Goal: Task Accomplishment & Management: Complete application form

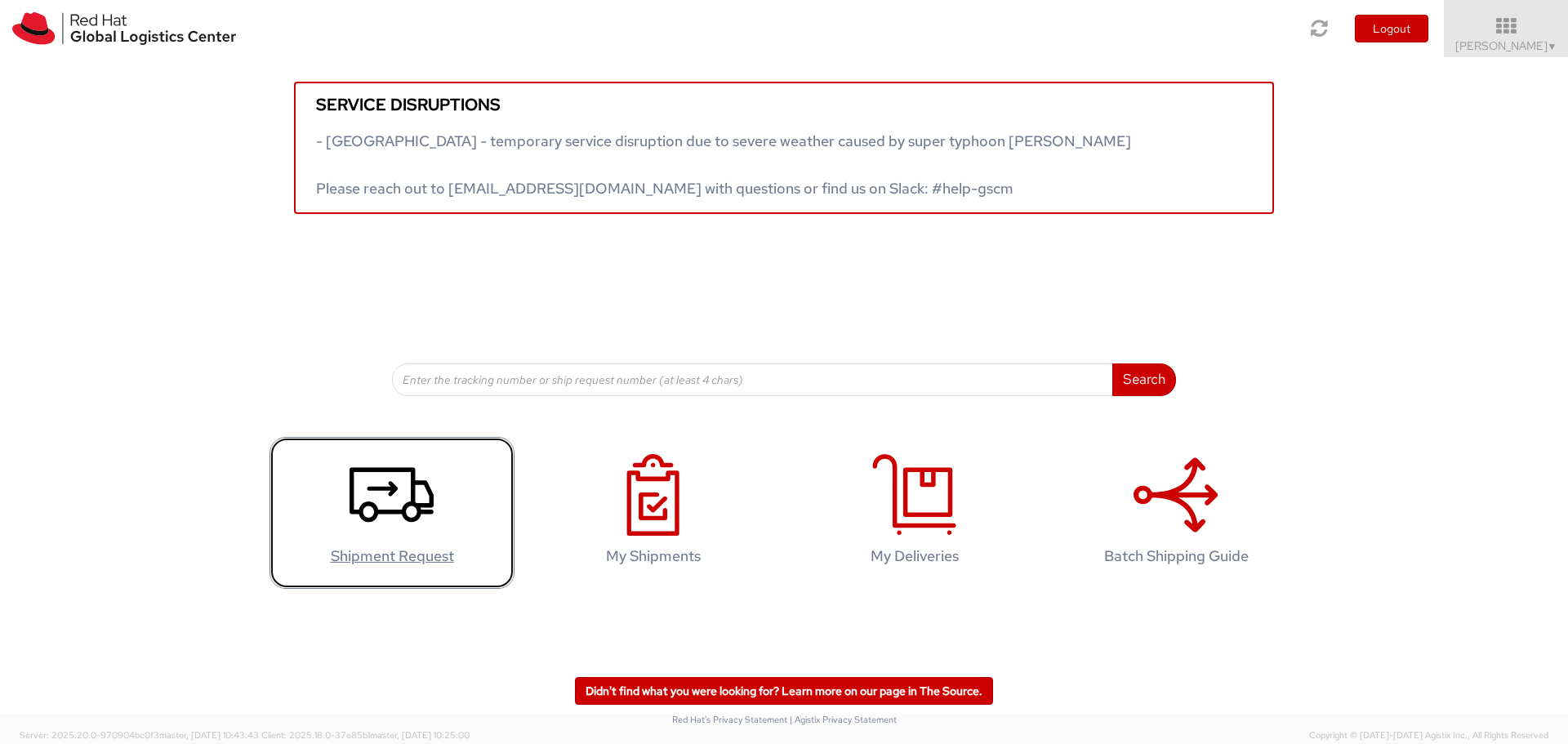
click at [384, 506] on icon at bounding box center [391, 495] width 84 height 82
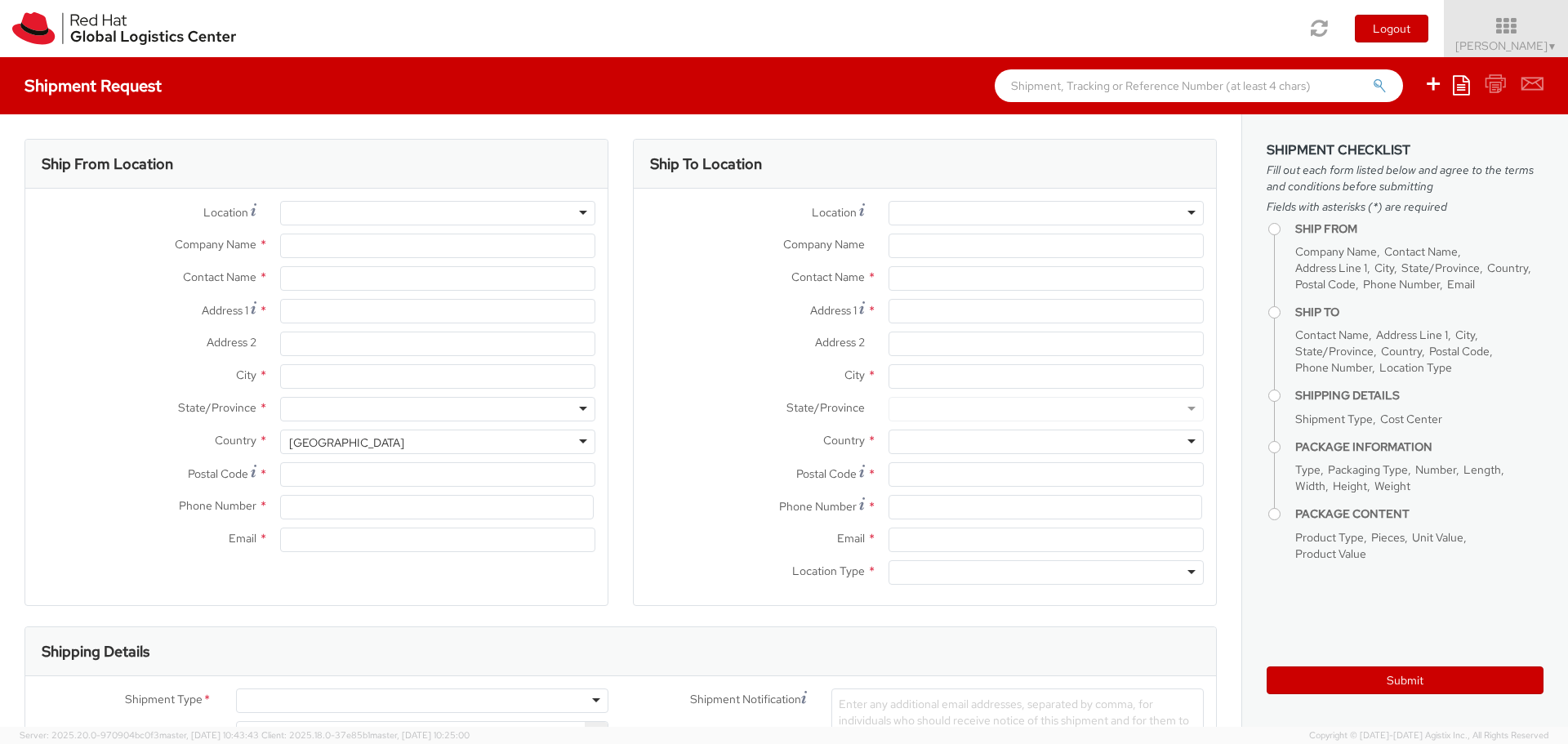
select select "446"
select select
type input "Red Hat FZ-LLC."
type input "[PERSON_NAME]"
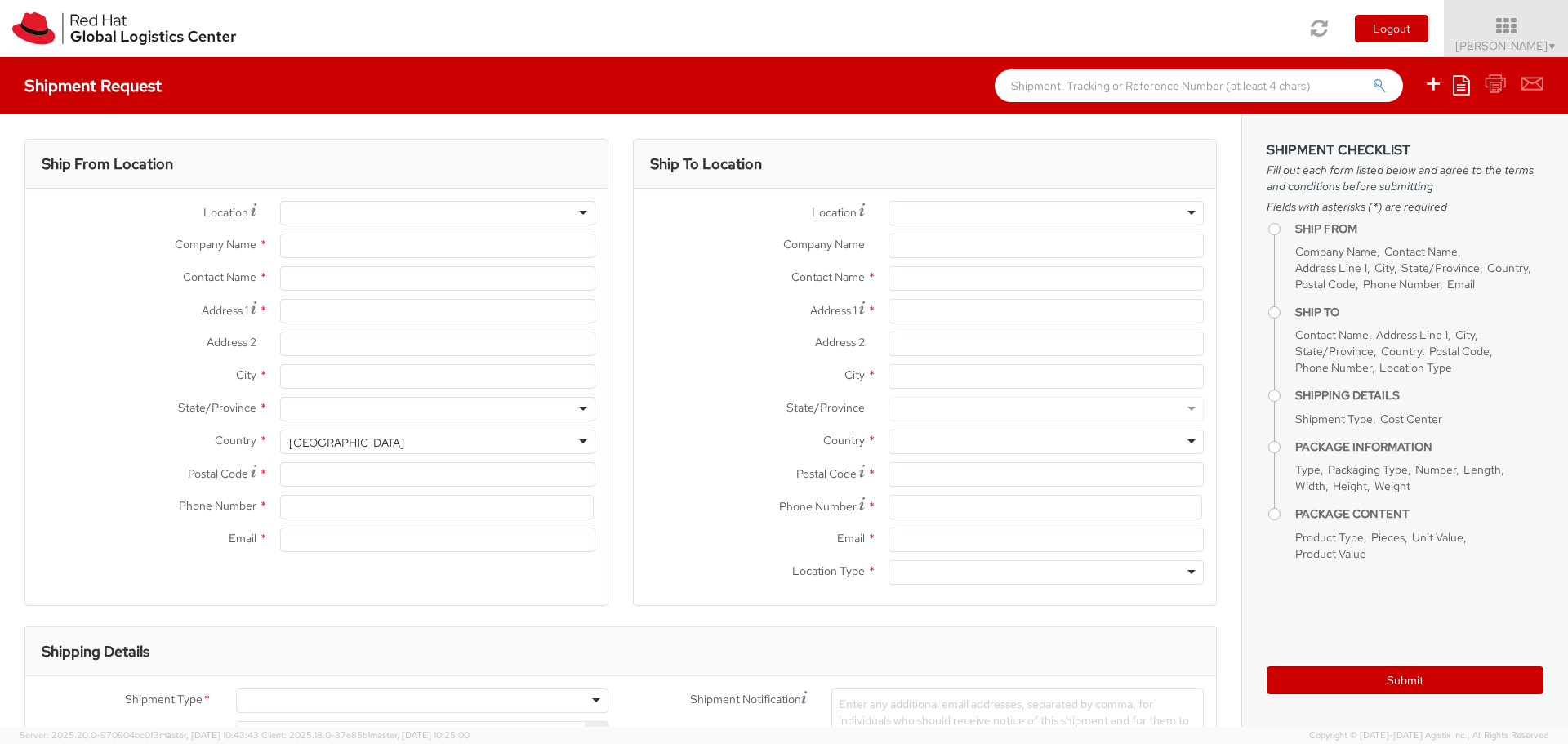
type input "Office Park Building, Block A"
type input "Office 406A, Dubai Knowledge Village"
type input "DUBAI"
type input "971 4 4494 100"
type input "nhany@redhat.com"
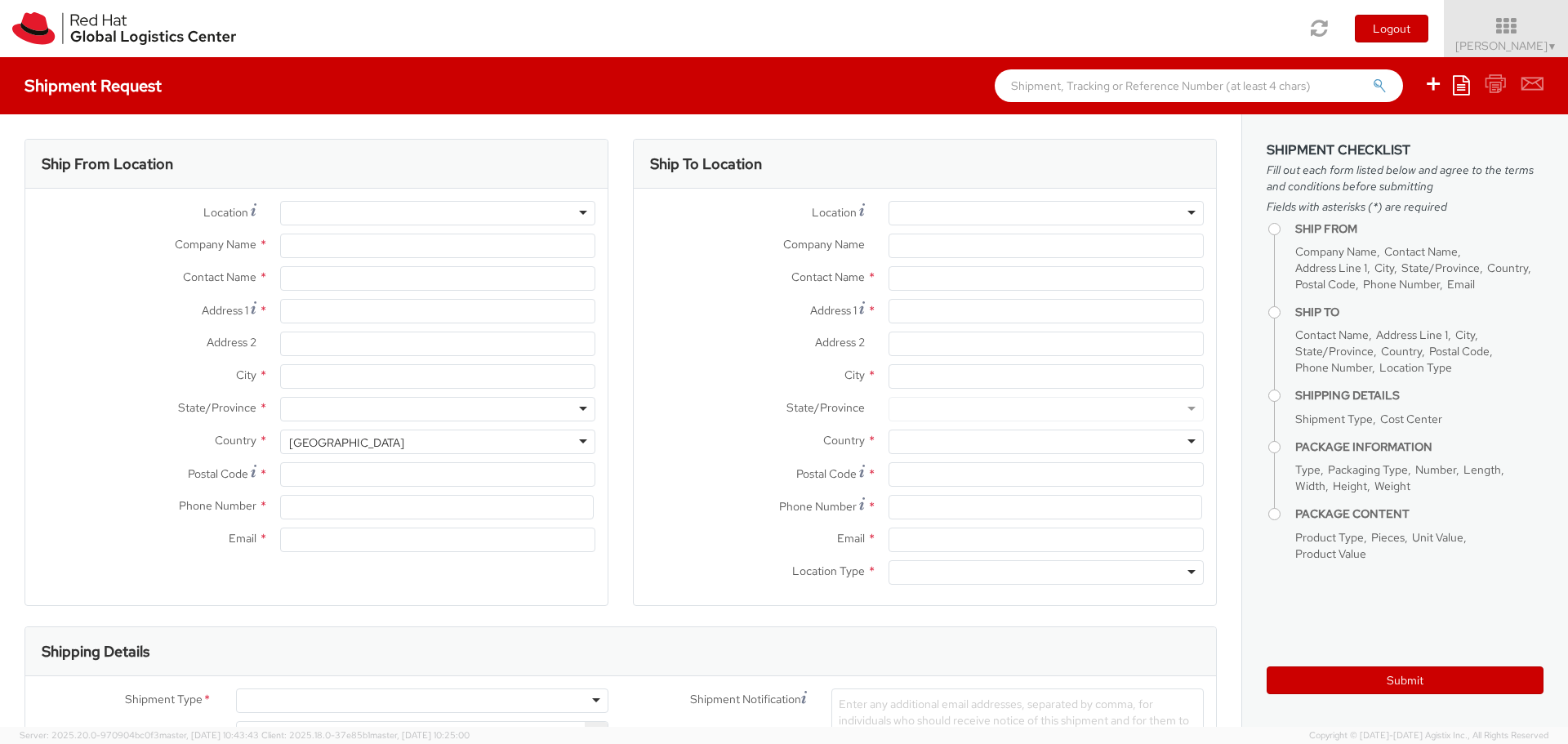
select select "CM"
select select "KGS"
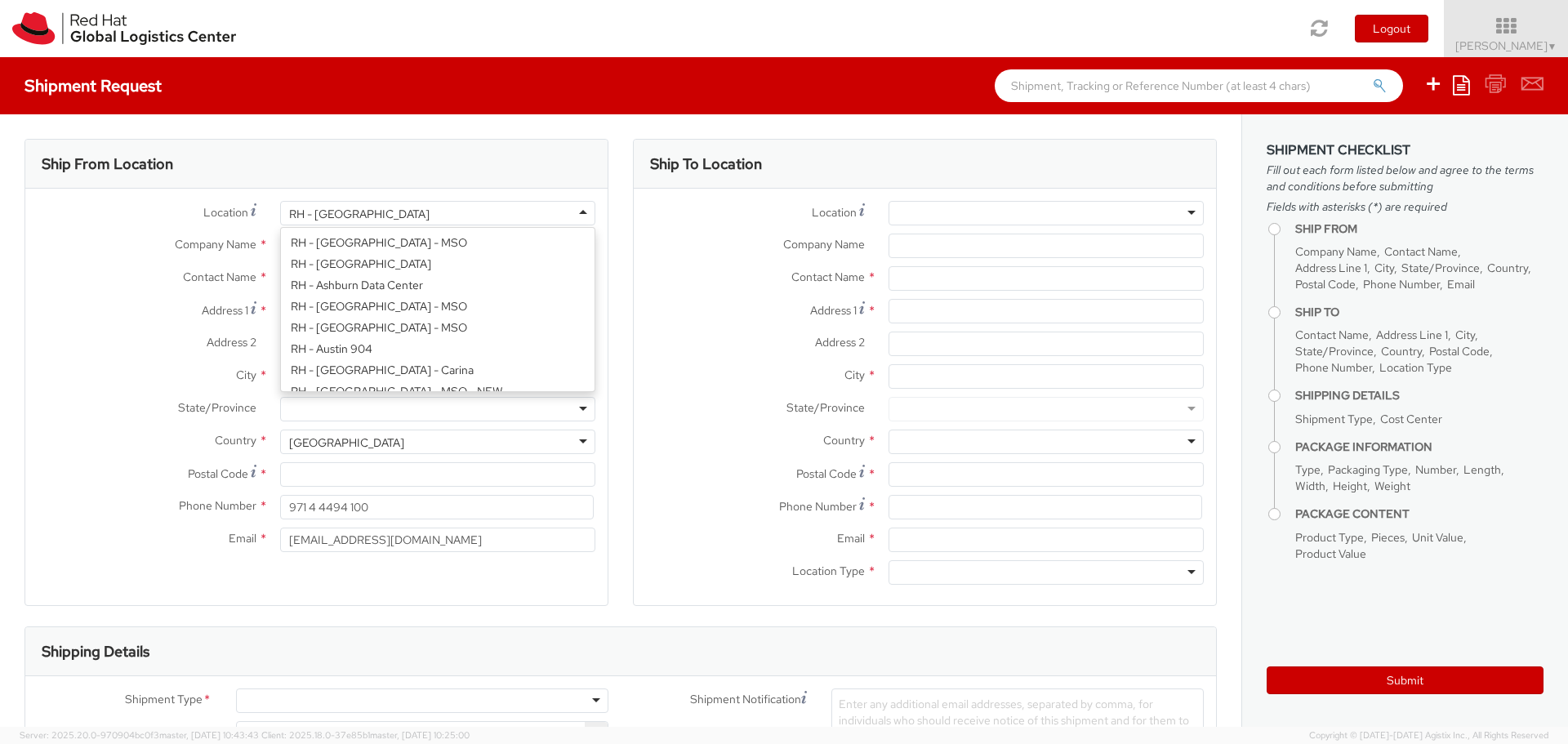
scroll to position [804, 0]
click at [446, 218] on div "RH - Dubai" at bounding box center [437, 214] width 315 height 25
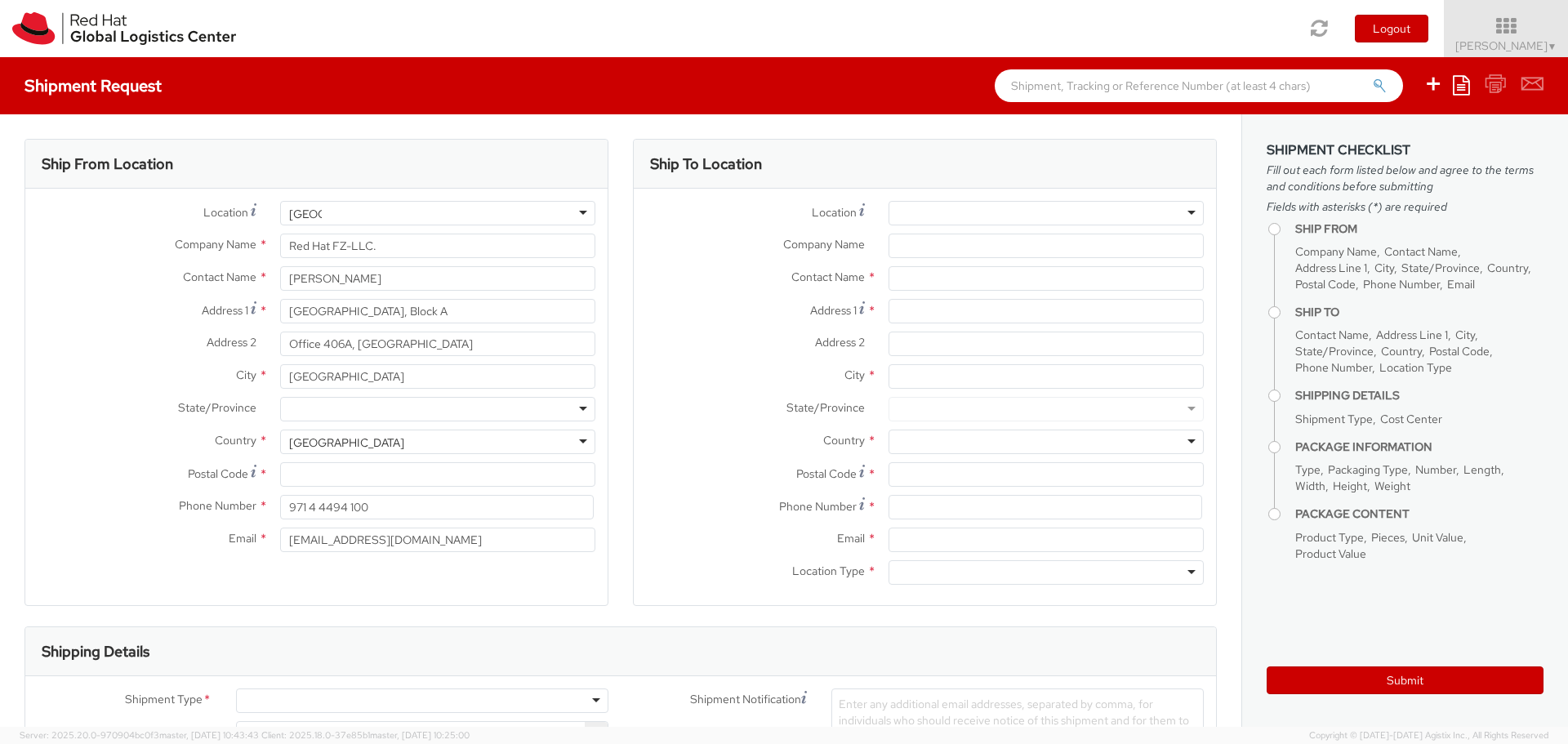
type input "egypt"
click at [456, 247] on input "Red Hat FZ-LLC." at bounding box center [437, 246] width 315 height 25
click at [461, 282] on input "[PERSON_NAME]" at bounding box center [437, 279] width 315 height 25
drag, startPoint x: 443, startPoint y: 250, endPoint x: 331, endPoint y: 246, distance: 112.1
click at [331, 246] on input "Red Hat FZ-LLC." at bounding box center [437, 246] width 315 height 25
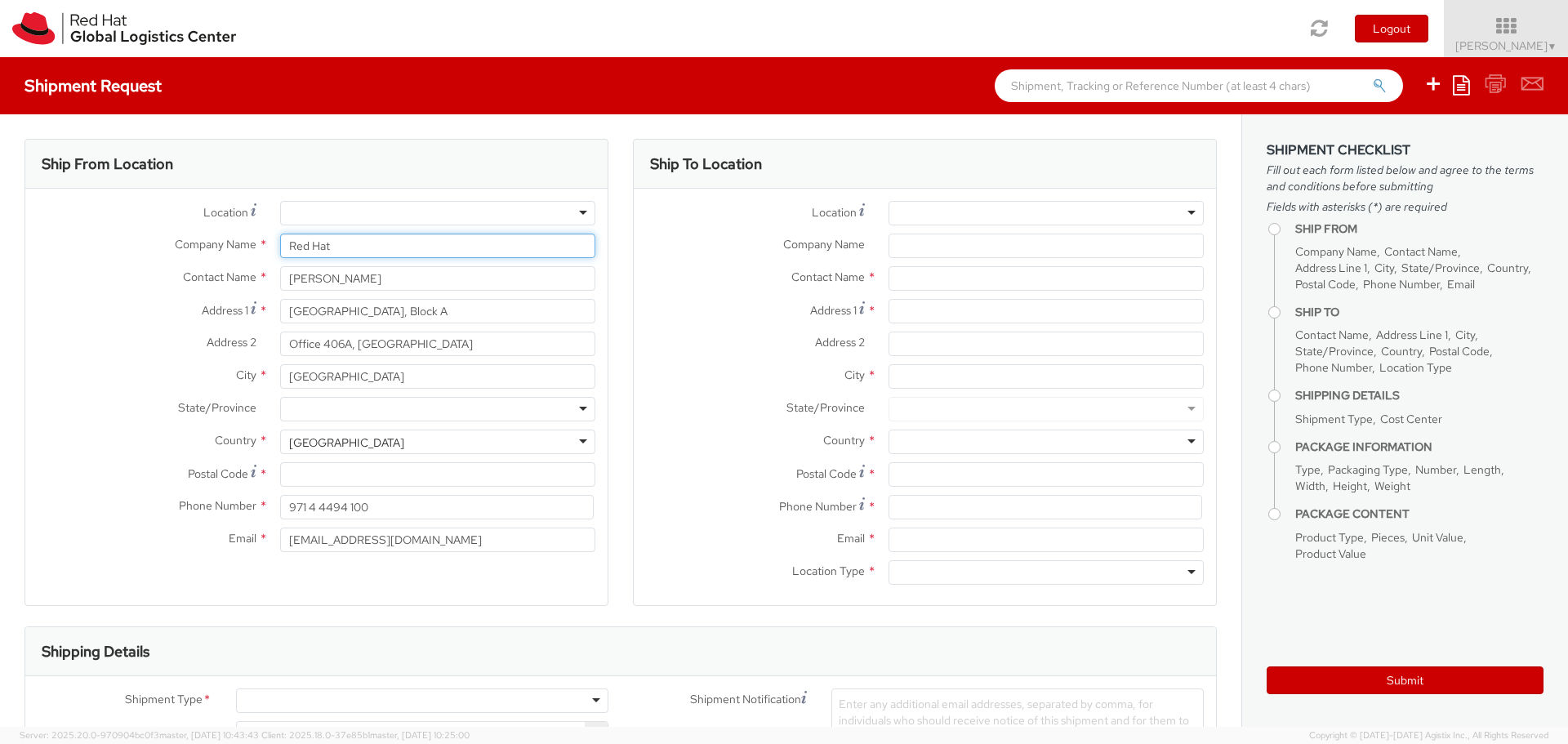
type input "Red Hat"
click at [350, 306] on input "Office Park Building, Block A" at bounding box center [437, 311] width 315 height 25
type input "32 Mohamed Youssef Selim"
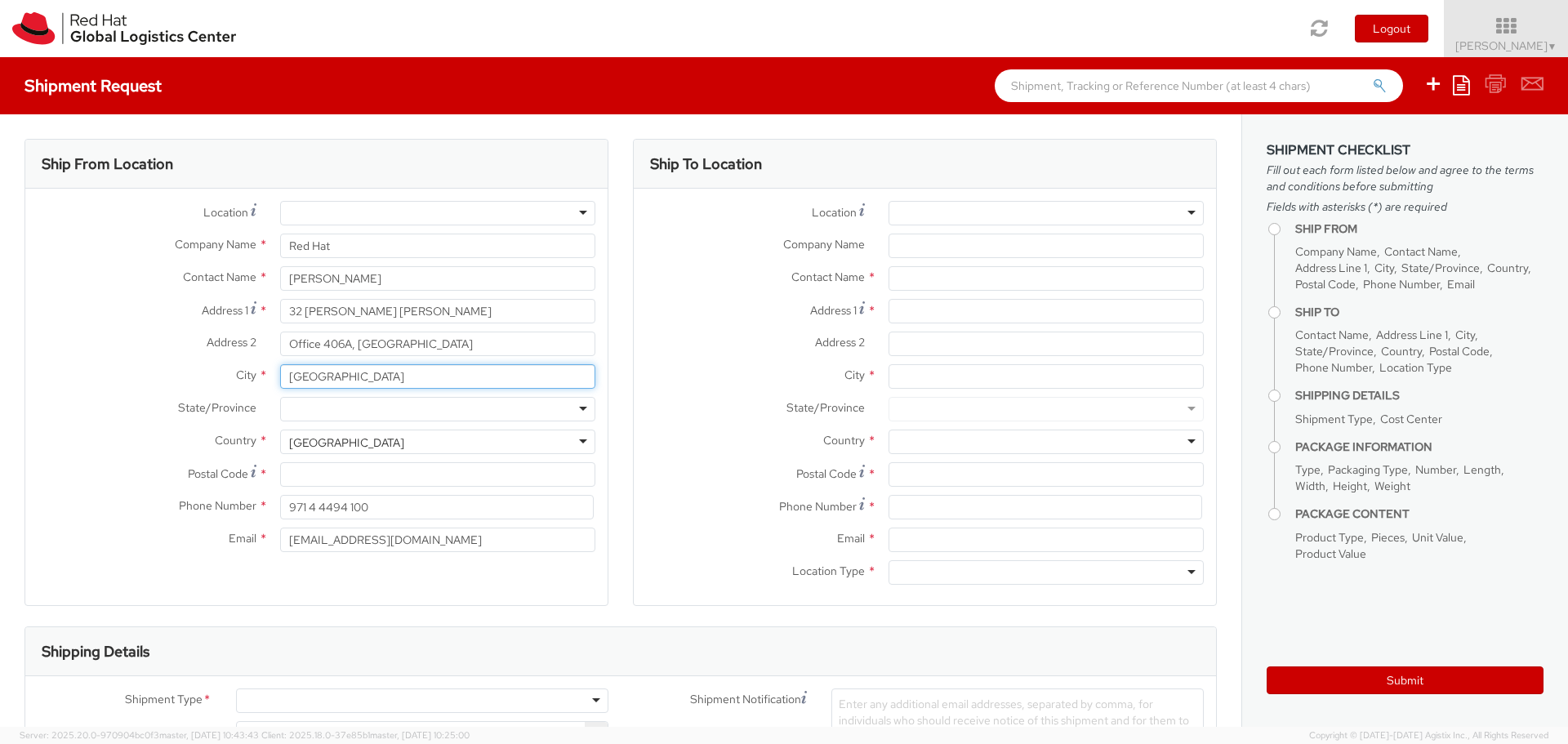
type input "Cairo"
type input "11351"
click at [413, 348] on input "Office 406A, Dubai Knowledge Village" at bounding box center [437, 344] width 315 height 25
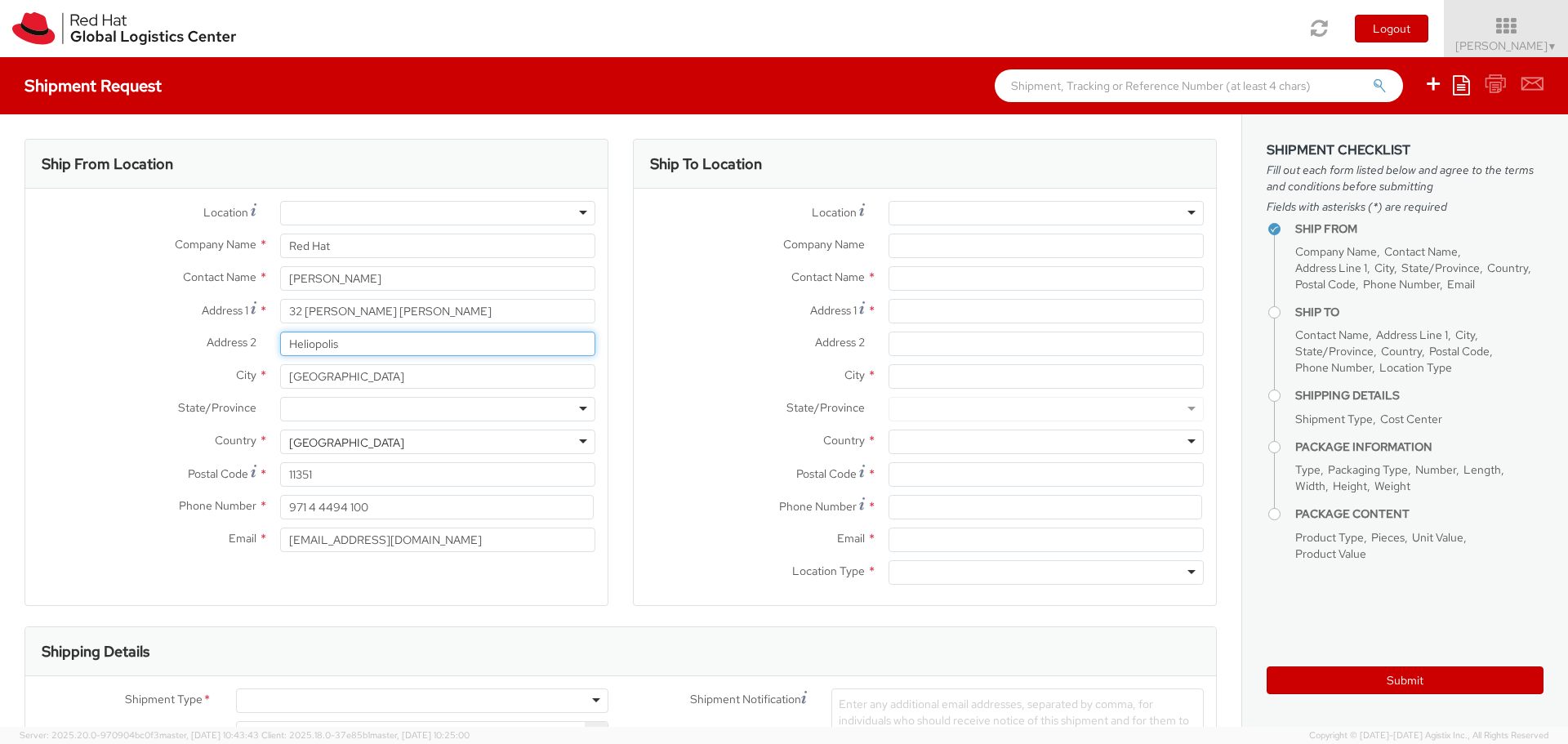
type input "Heliopolis"
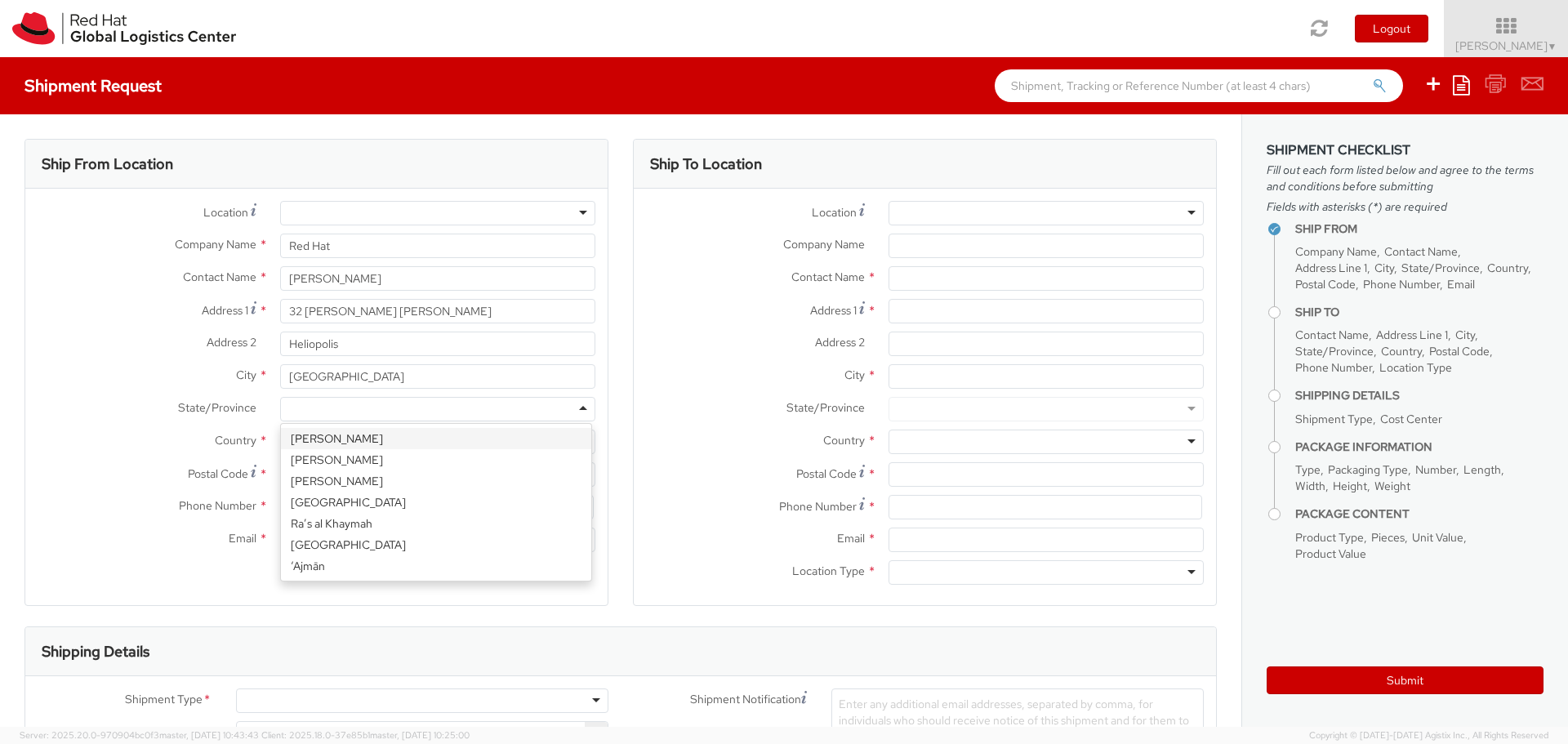
click at [418, 413] on div at bounding box center [437, 410] width 315 height 25
type input "e"
click at [418, 413] on div at bounding box center [437, 410] width 315 height 25
click at [613, 415] on div "Ship From Location Location * Company Name * Red Hat Contact Name * Nader Hany …" at bounding box center [316, 382] width 608 height 487
click at [563, 433] on div "United Arab Emirates" at bounding box center [437, 442] width 315 height 25
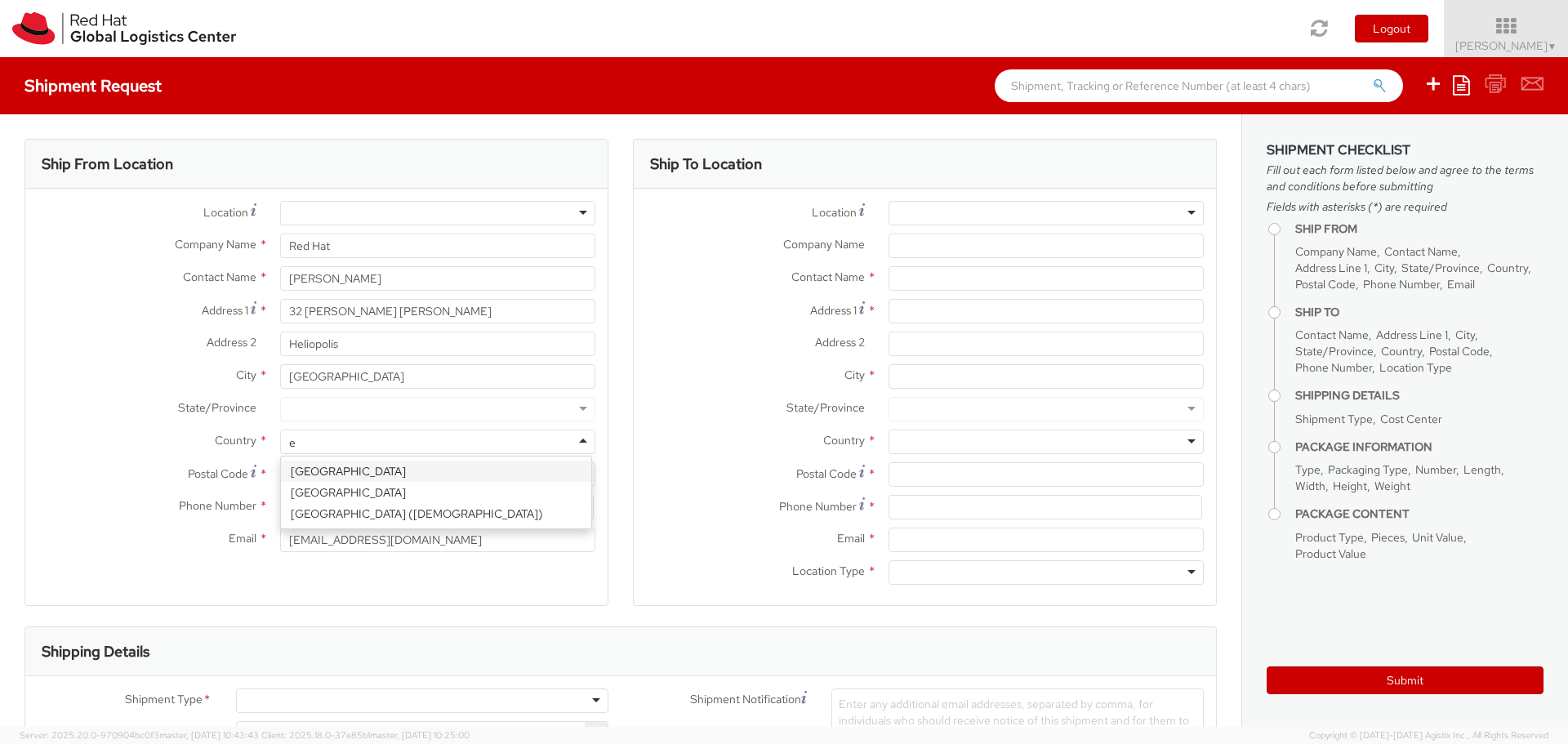
scroll to position [252, 0]
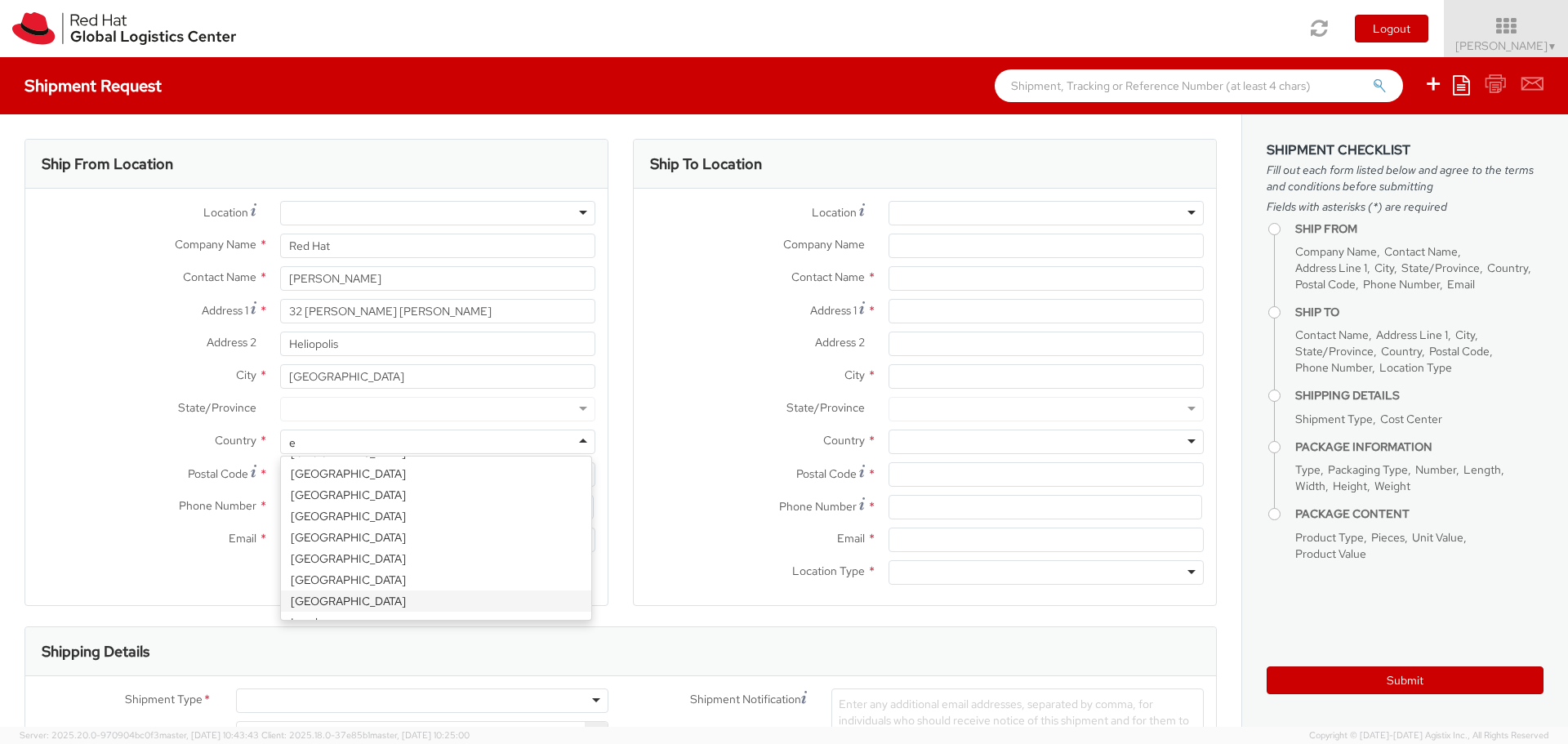
type input "eg"
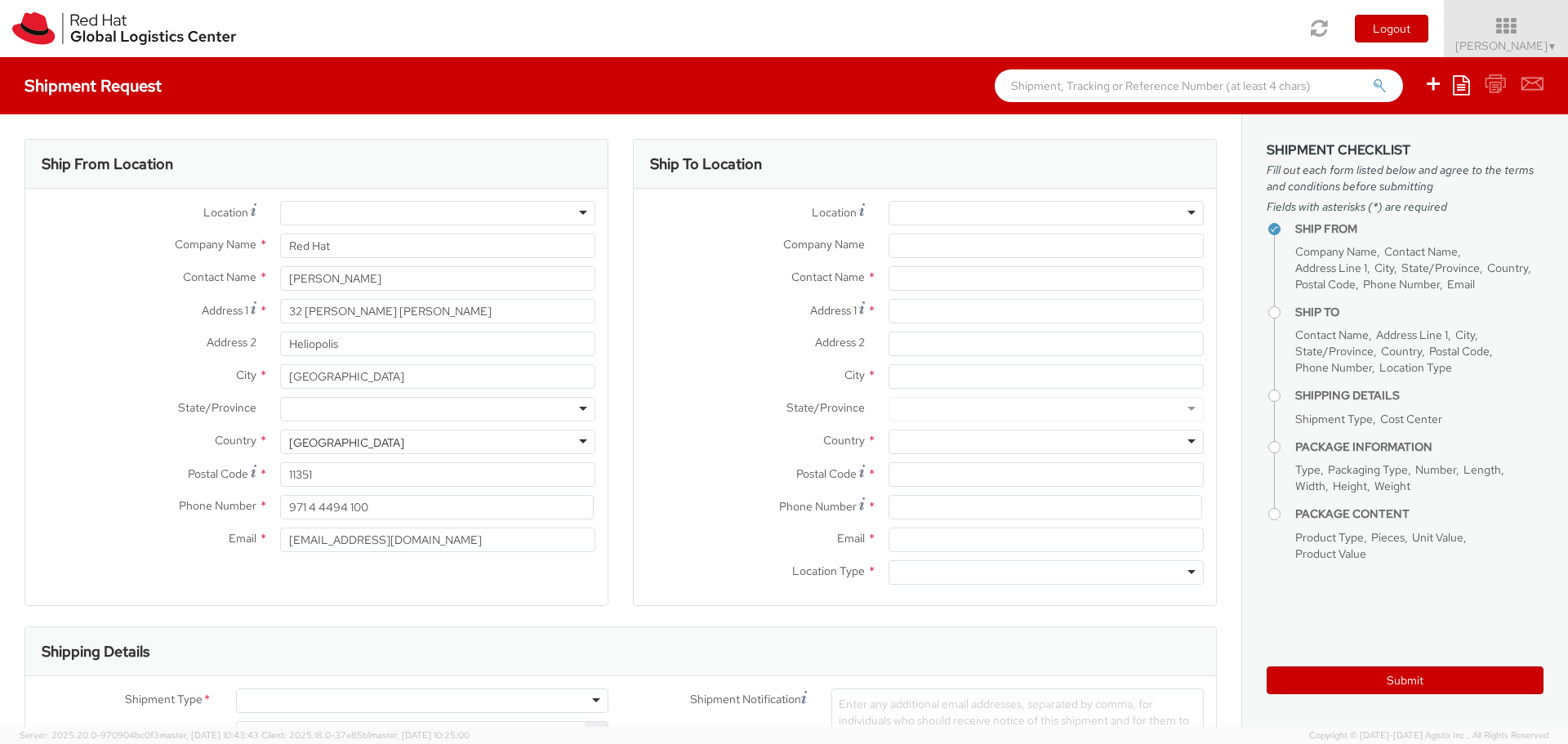
scroll to position [0, 0]
click at [428, 514] on input "971 4 4494 100" at bounding box center [436, 507] width 314 height 25
type input "00201223088818"
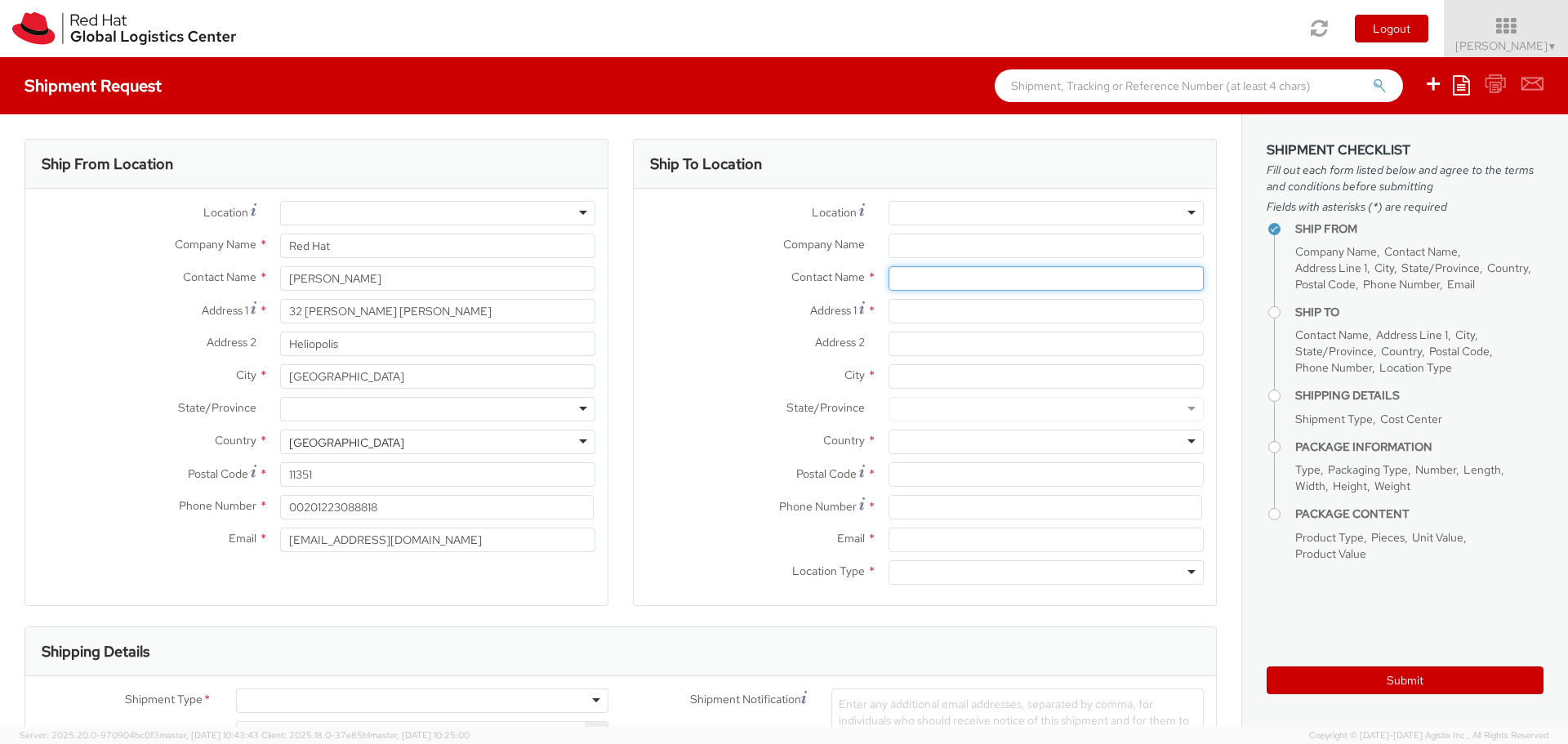
click at [905, 273] on input "text" at bounding box center [1046, 279] width 315 height 25
paste input "Romana Cerna"
type input "Romana Cerna"
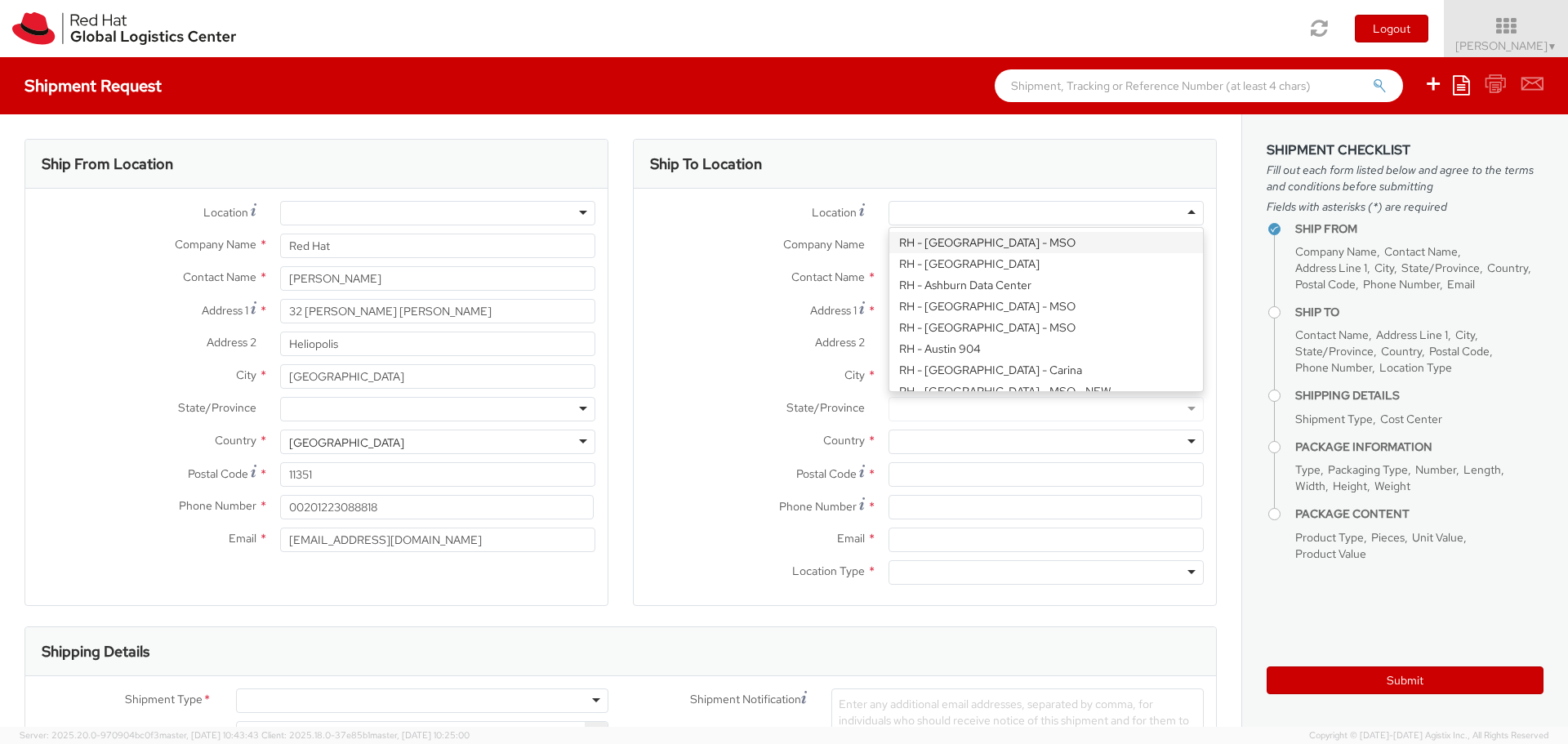
click at [916, 208] on div at bounding box center [1046, 214] width 315 height 25
type input "Red Hat Czech s.r.o."
type input "Masaryk University, Faculty of Informatics"
type input "CERIT Science Park, Botanicka 68a"
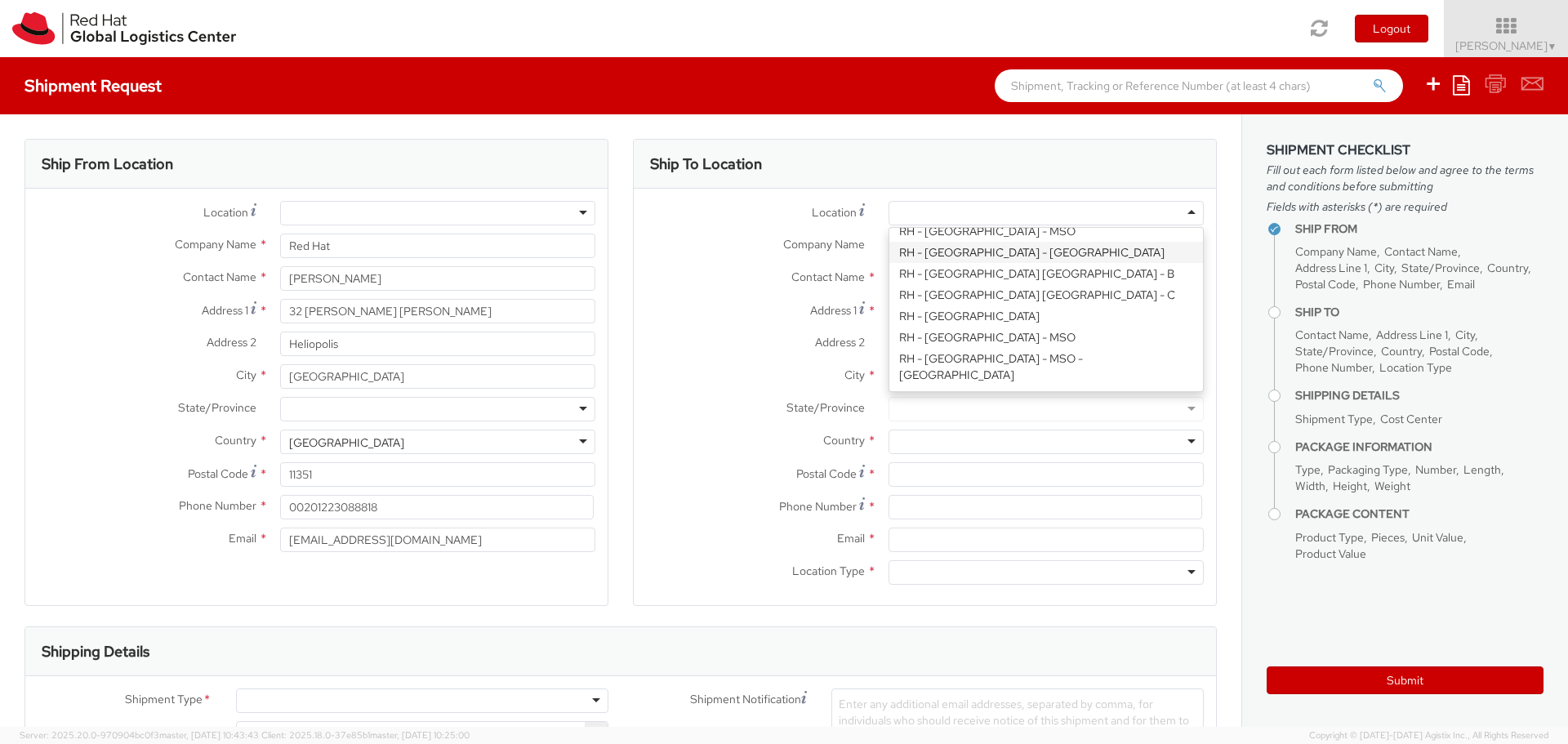
type input "BRNO"
type input "602 00"
type input "420 549 491 810"
click at [979, 212] on div "RH - Brno - Masaryk University" at bounding box center [1029, 214] width 266 height 17
type input "Purkynova 647/111"
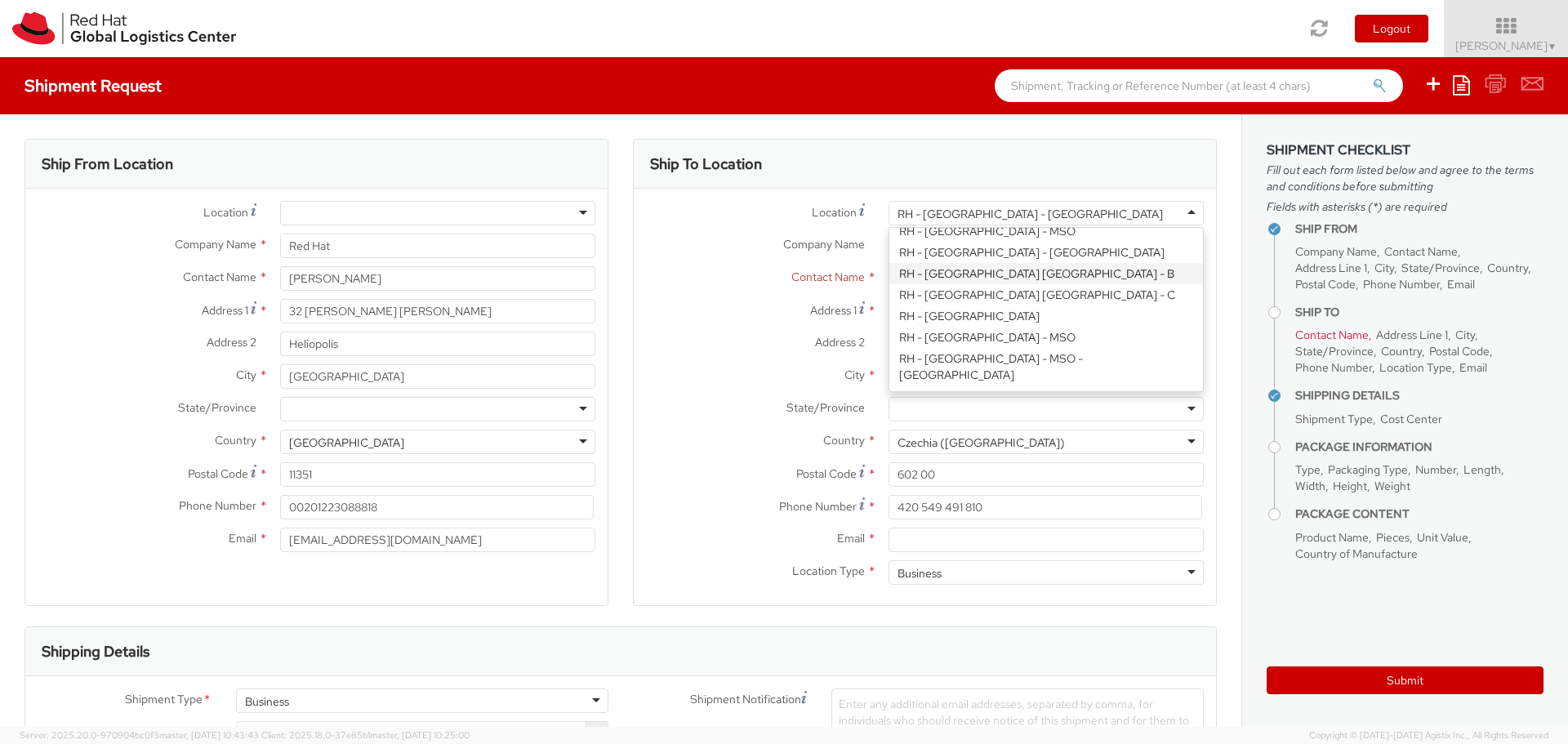
type input "621 00"
type input "420 532 294 555"
click at [985, 218] on div "RH - Brno - Tech Park Brno - B" at bounding box center [1034, 214] width 276 height 17
click at [994, 216] on div "RH - Brno - Tech Park Brno - C" at bounding box center [1035, 214] width 276 height 17
click at [994, 217] on div "RH - Brno - Tech Park Brno - C" at bounding box center [1035, 214] width 276 height 17
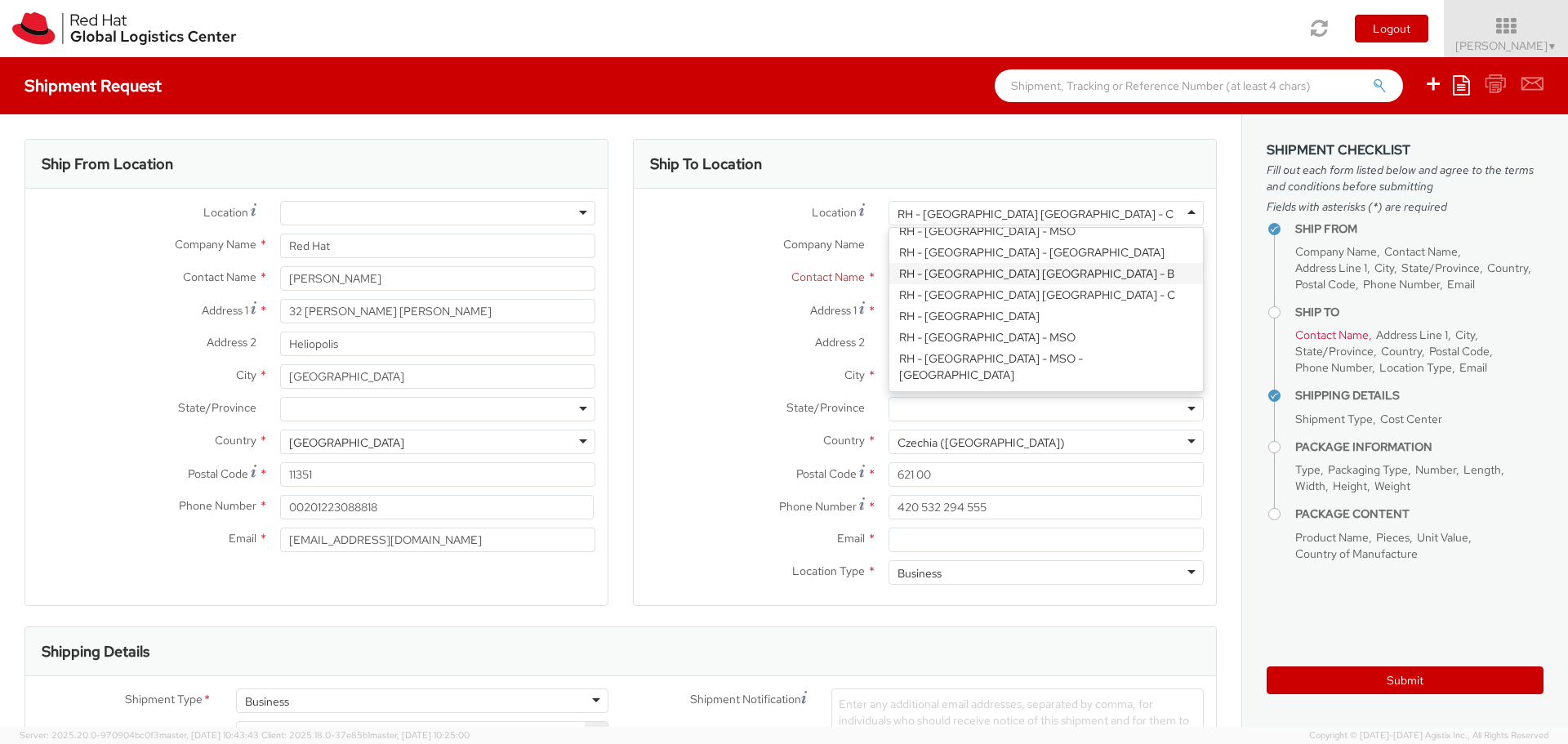
type input "Purkynova 647/111"
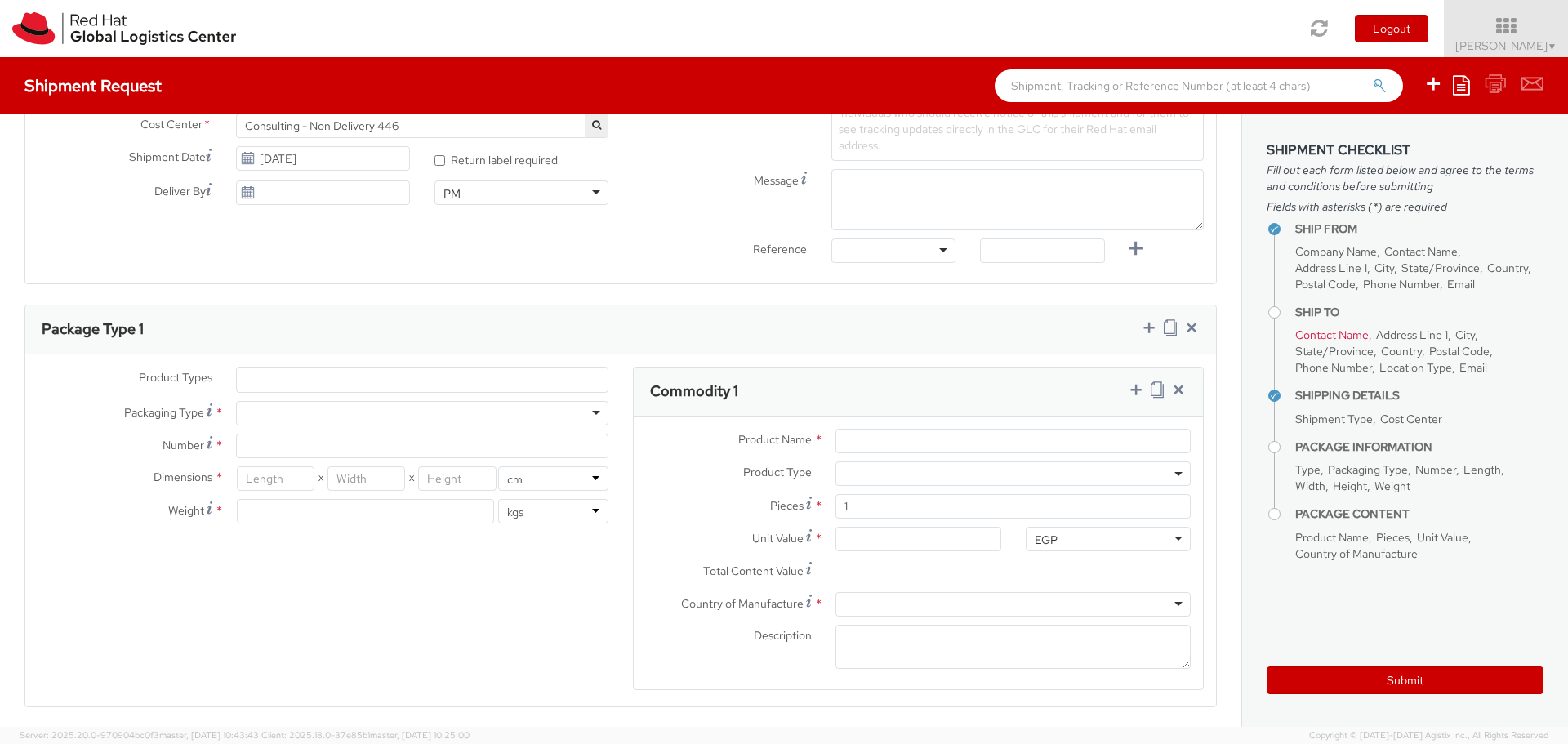
scroll to position [610, 0]
click at [584, 410] on div at bounding box center [422, 411] width 372 height 25
type input "1"
type input "24.13"
type input "31.75"
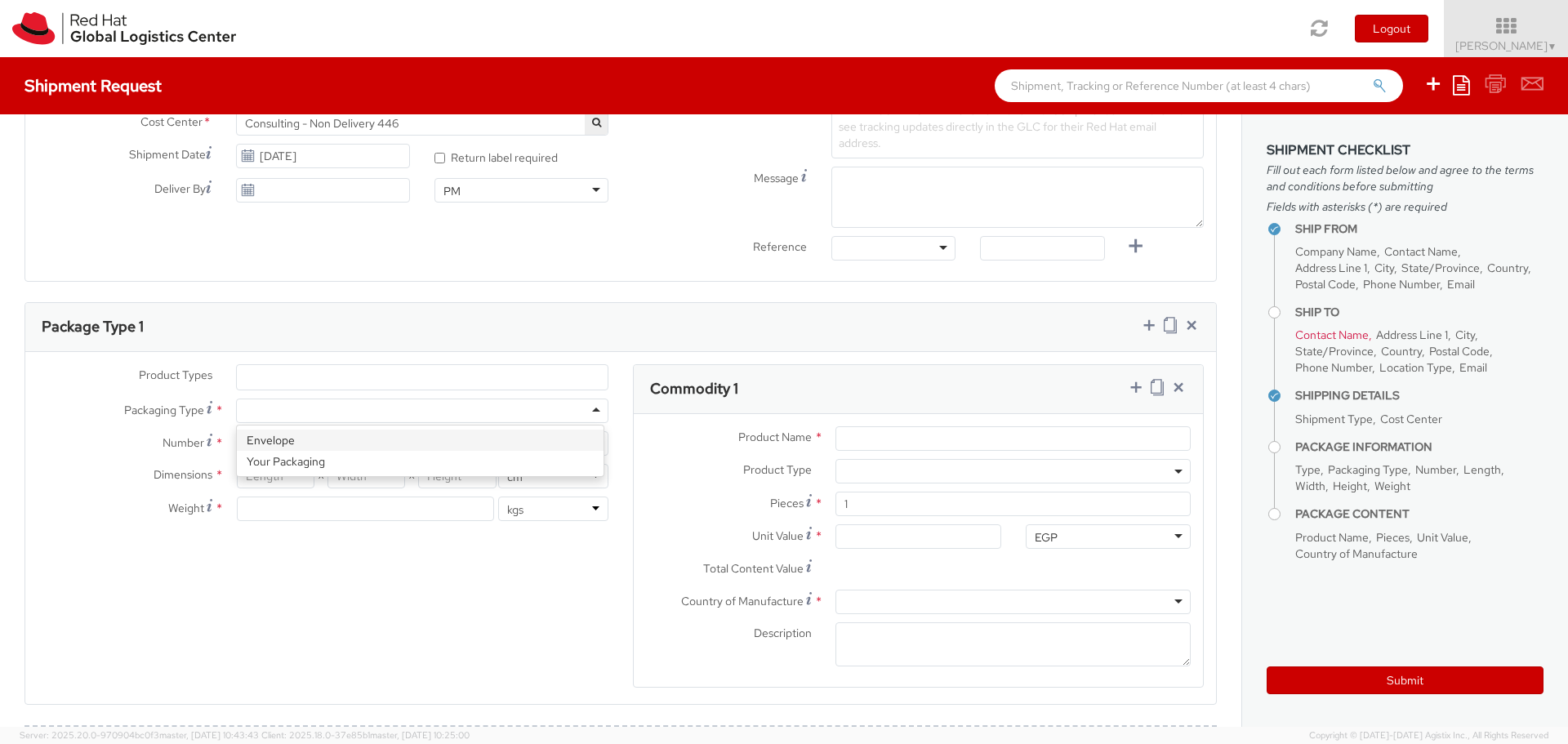
type input "0.64"
type input "0.5"
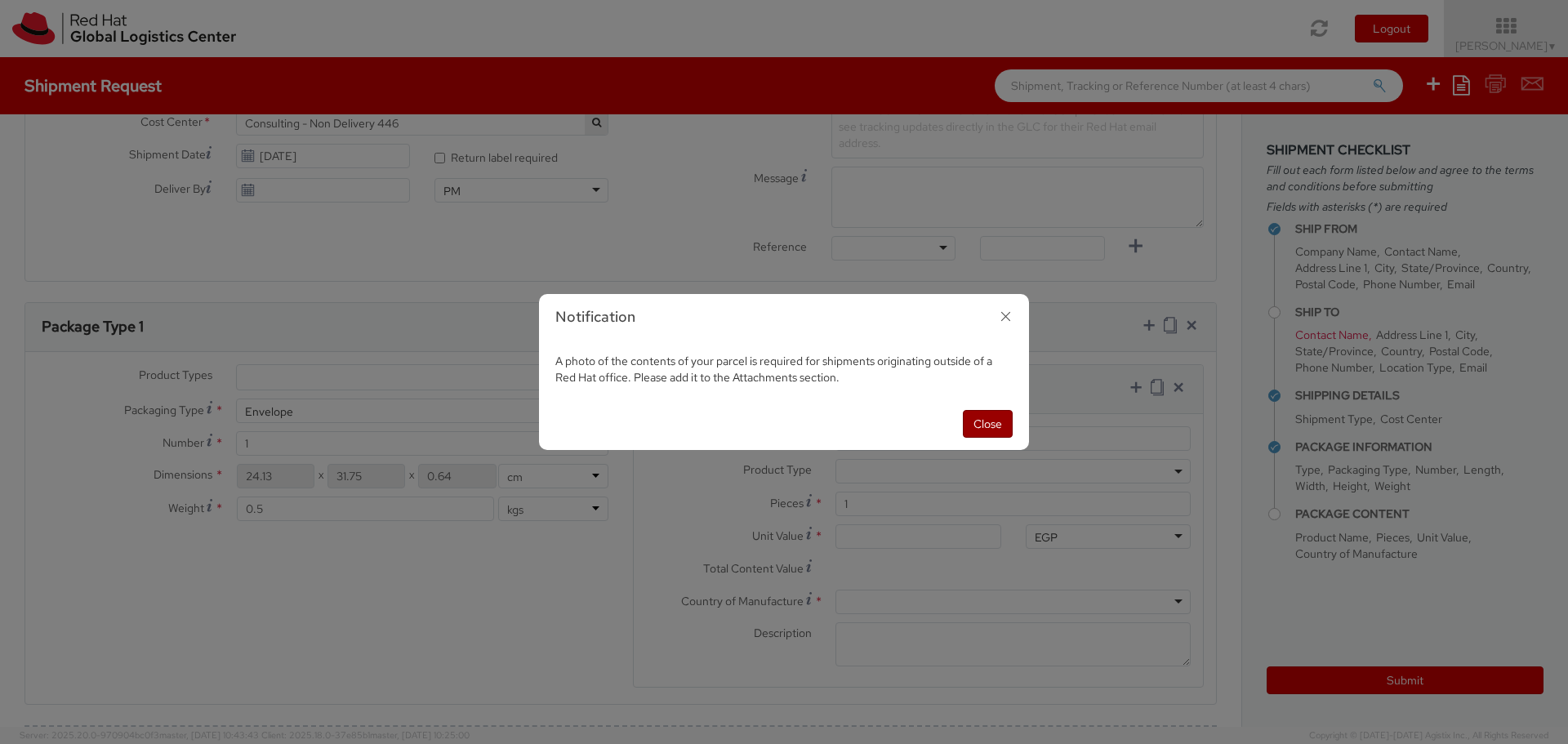
click at [978, 426] on button "Close" at bounding box center [987, 424] width 50 height 28
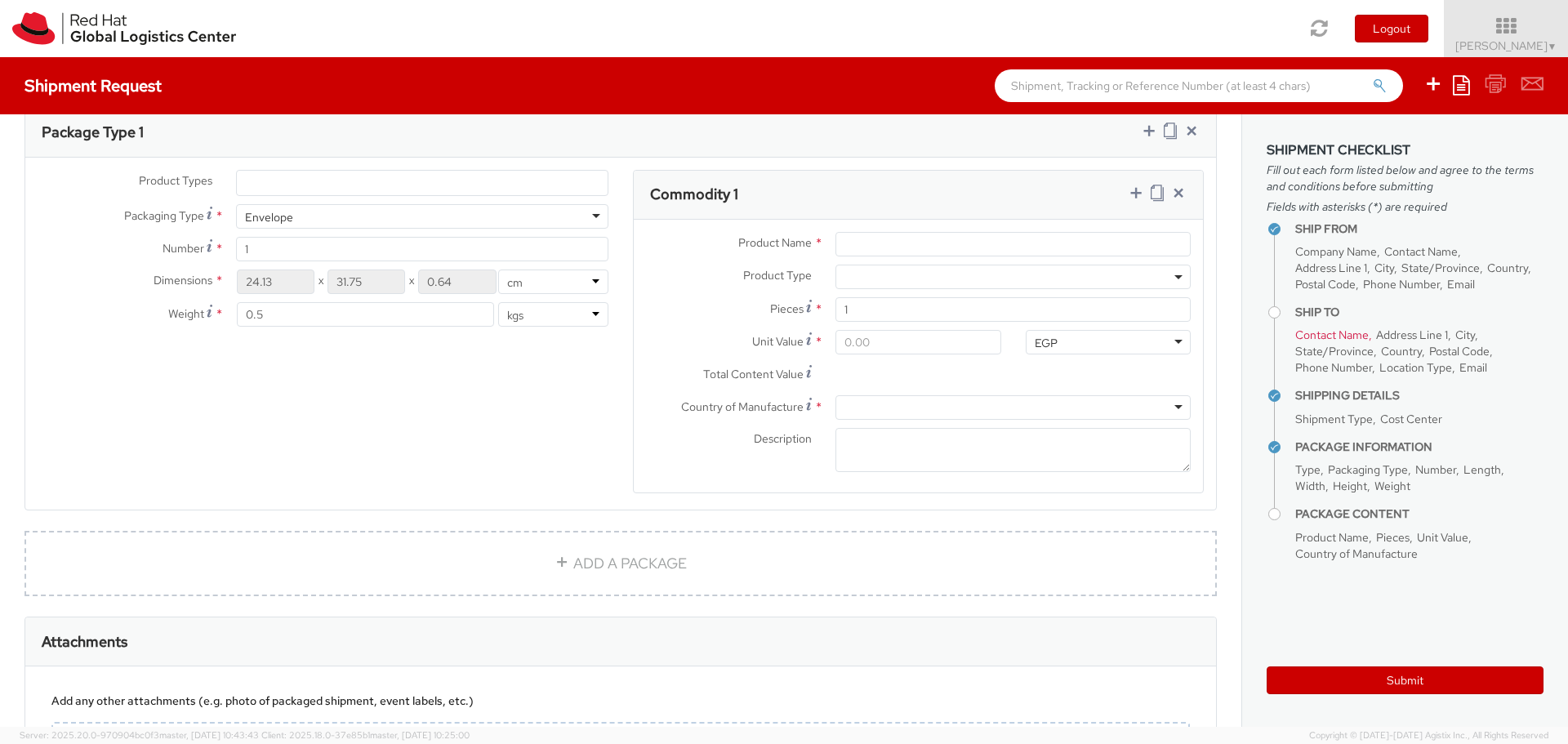
scroll to position [805, 0]
click at [544, 169] on span at bounding box center [422, 182] width 372 height 26
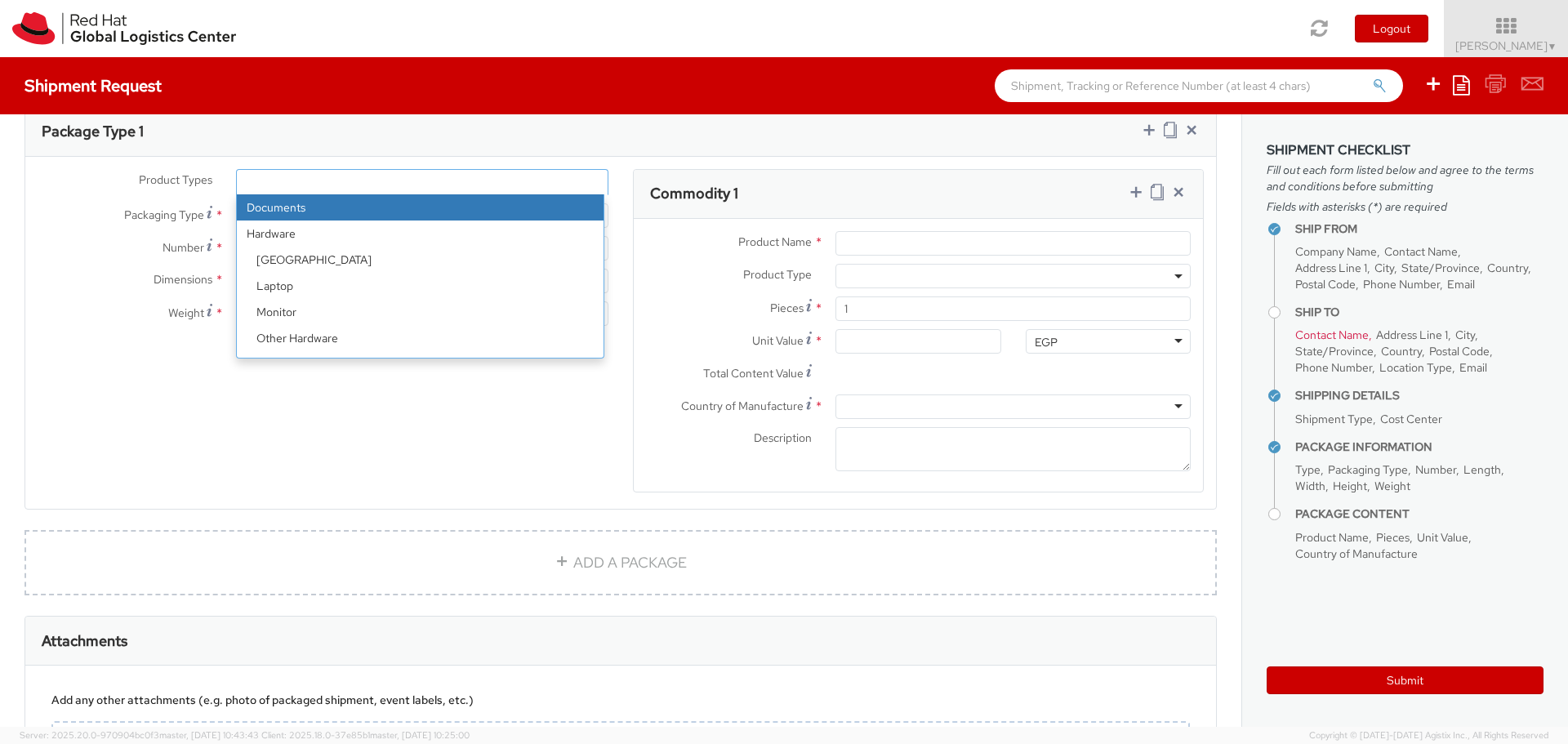
select select "DOCUMENT"
type input "Documents"
select select "DOCUMENT"
type input "1.00"
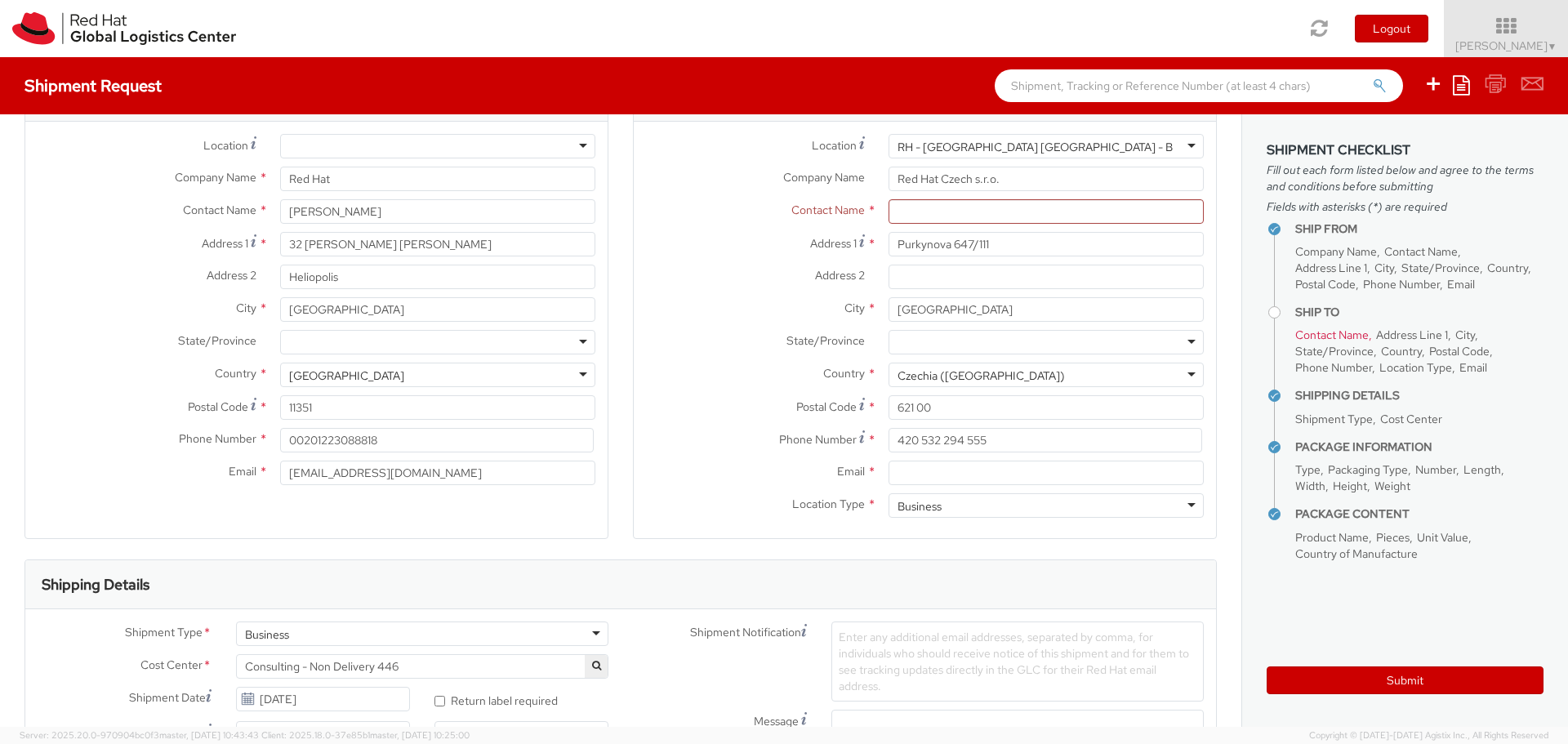
scroll to position [60, 0]
click at [955, 222] on input "text" at bounding box center [1046, 219] width 315 height 25
paste input "Romana Cerna"
type input "Romana Cerna"
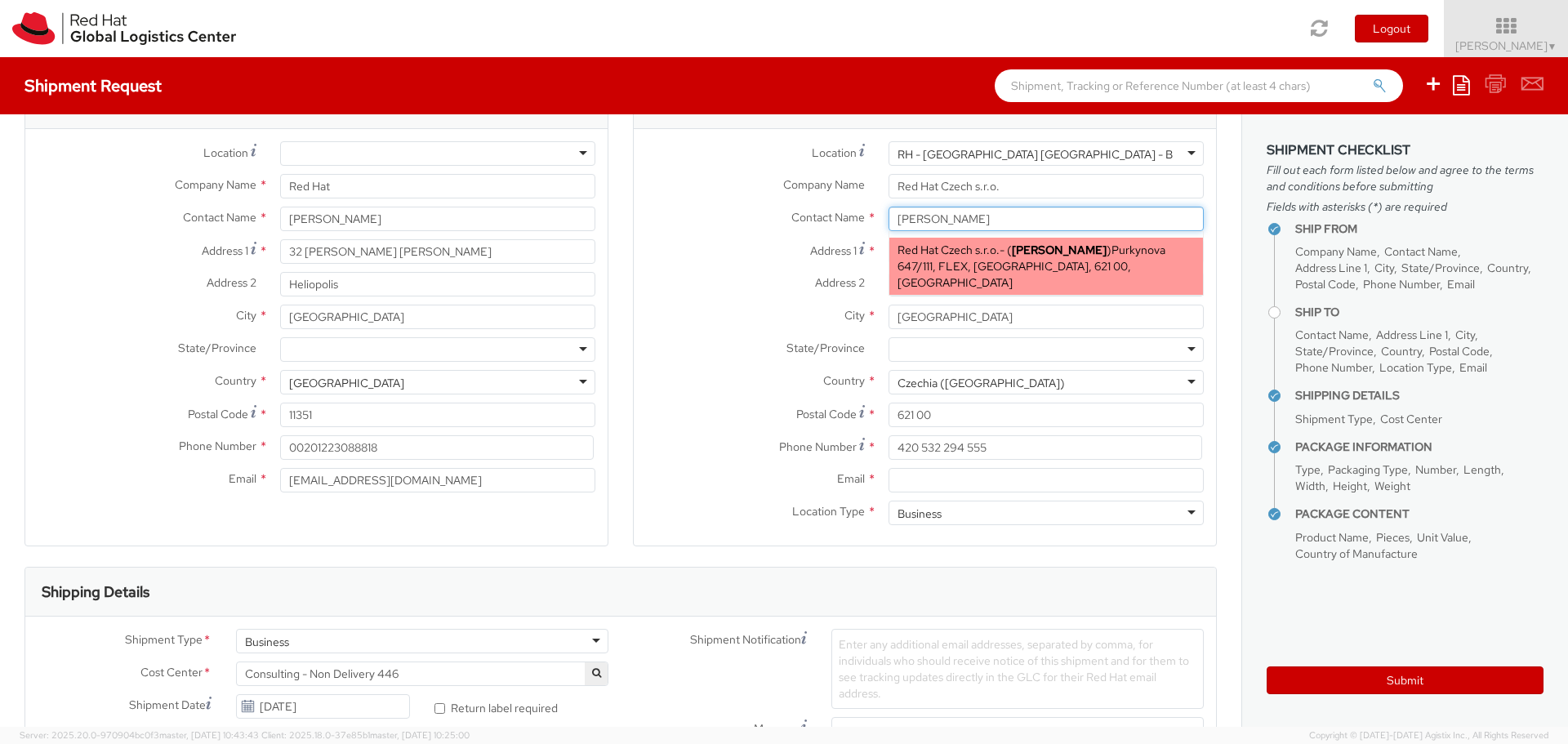
click at [966, 259] on span "Purkynova 647/111, FLEX, BRNO, 621 00, CZ" at bounding box center [1031, 266] width 268 height 47
type input "rcerna@redhat.com"
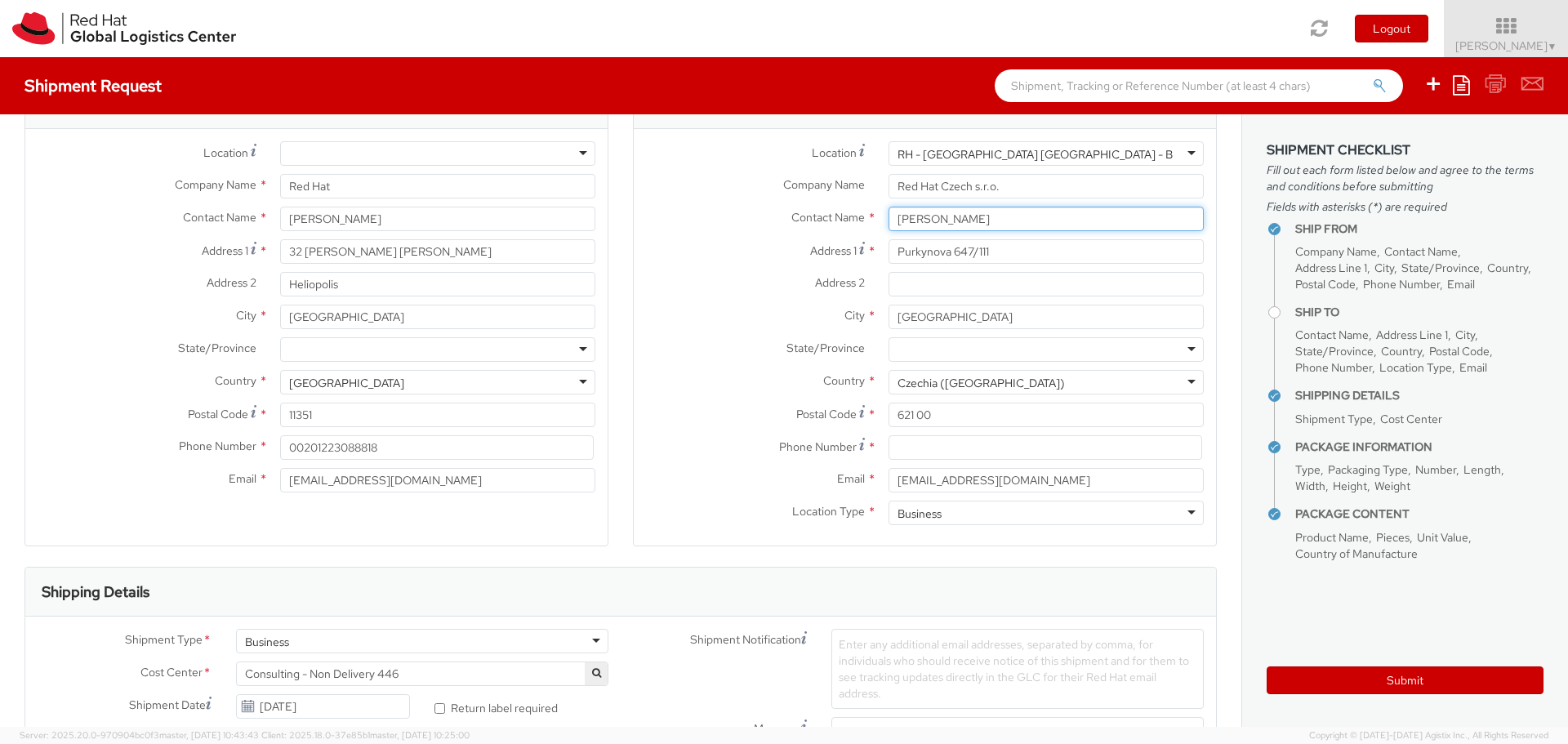
click at [967, 215] on input "Romana Cerna" at bounding box center [1046, 219] width 315 height 25
type input "Romana Cerna"
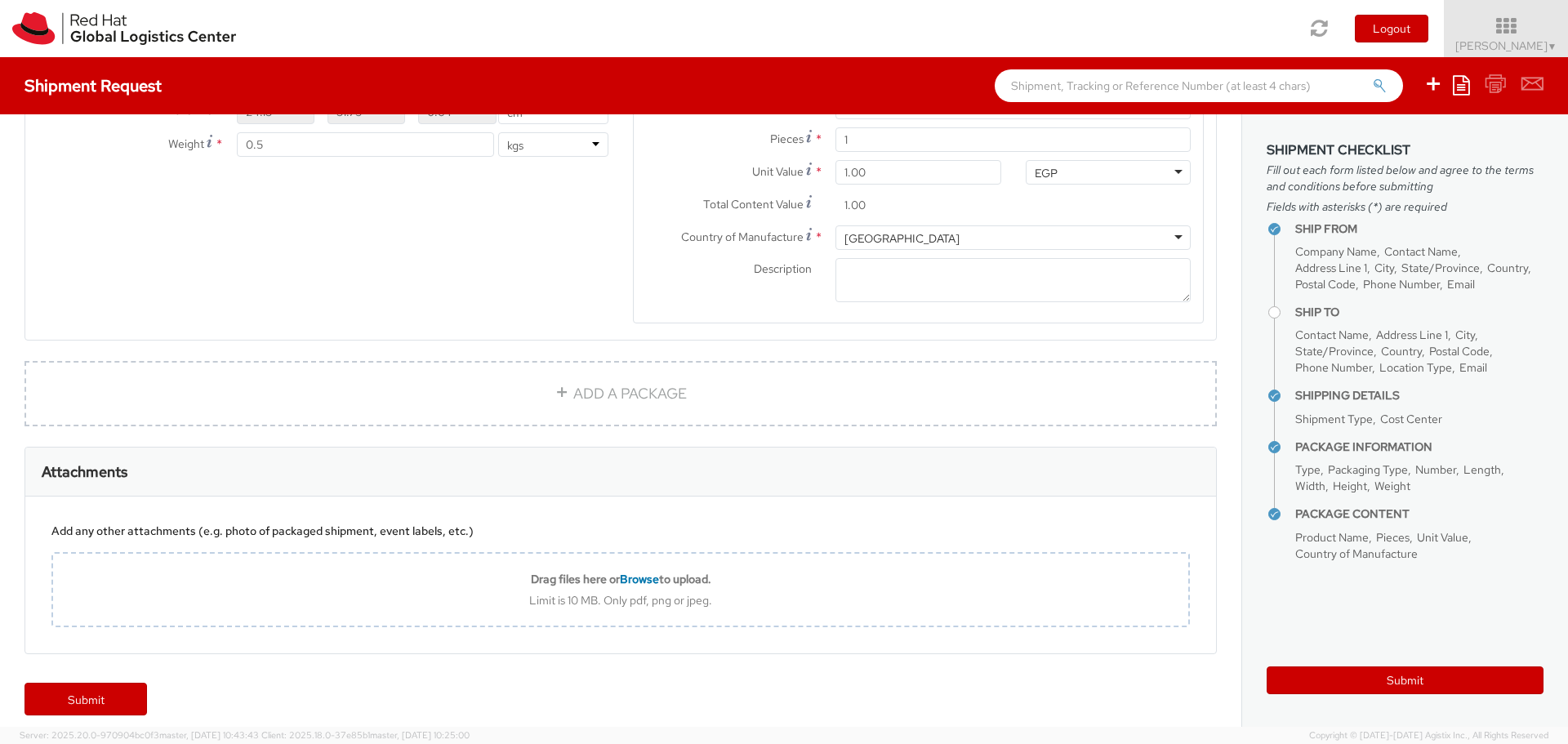
scroll to position [987, 0]
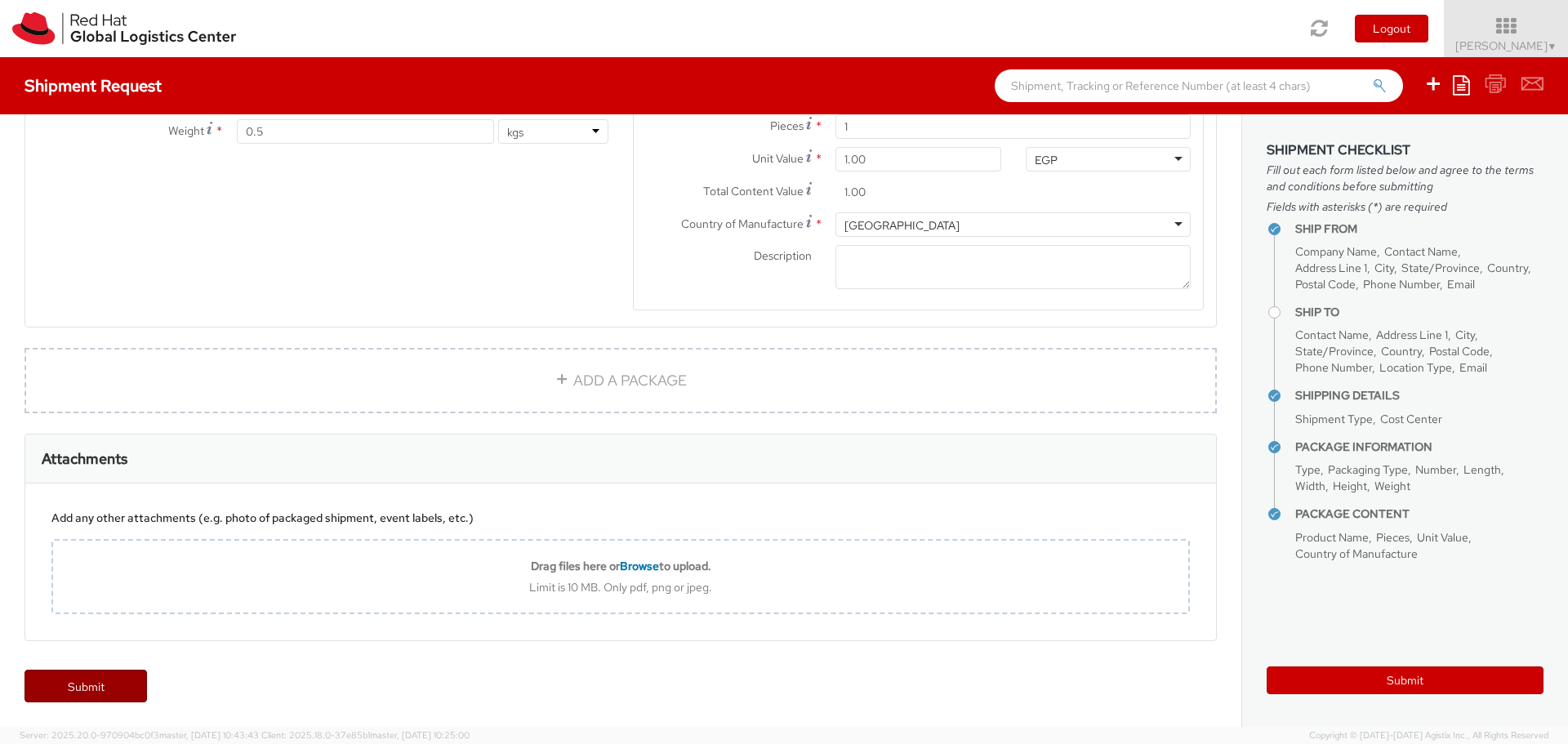
click at [113, 687] on link "Submit" at bounding box center [86, 685] width 122 height 32
click at [1348, 684] on button "Submit" at bounding box center [1404, 680] width 277 height 28
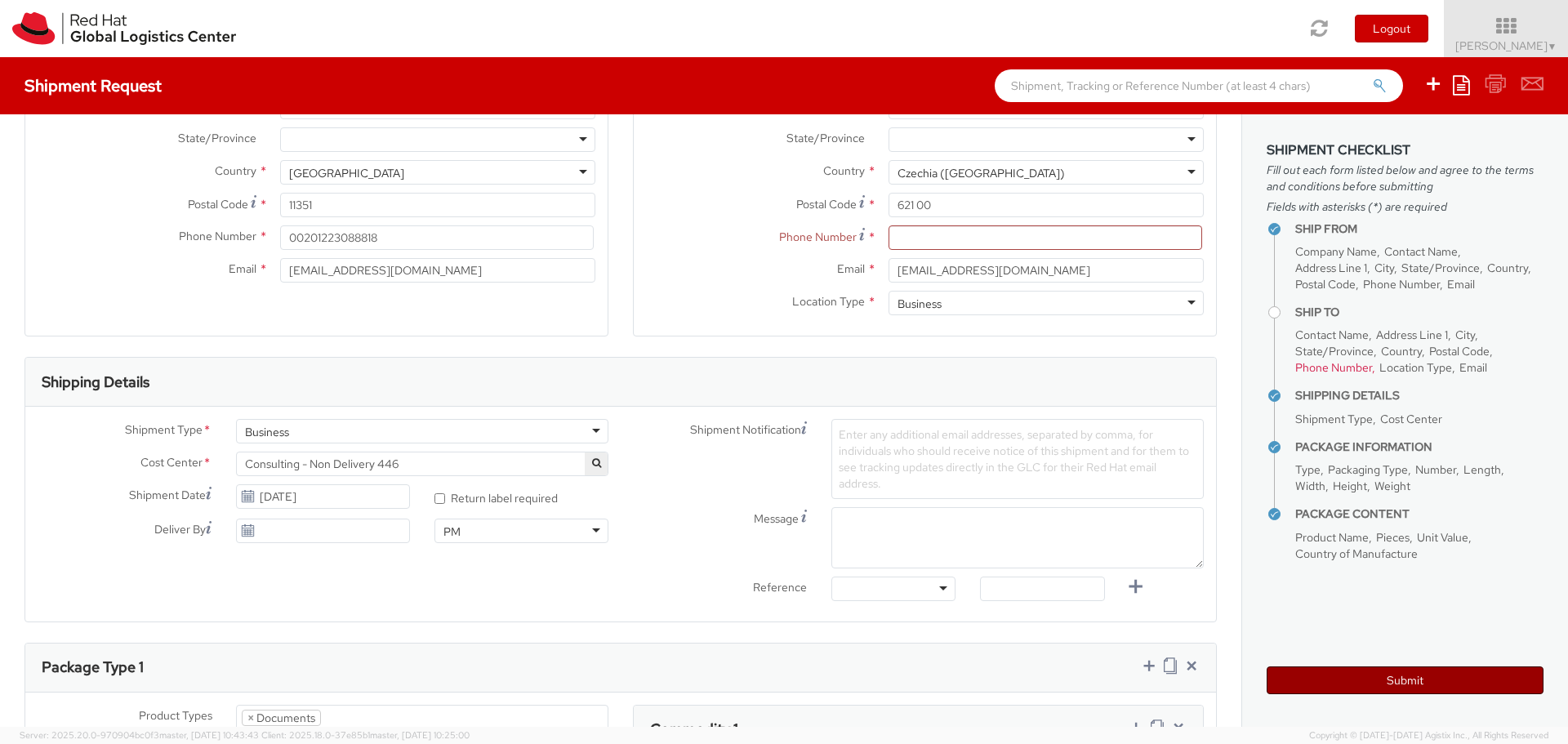
scroll to position [268, 0]
click at [914, 248] on input at bounding box center [1045, 239] width 314 height 25
paste input "+420 532 294 111"
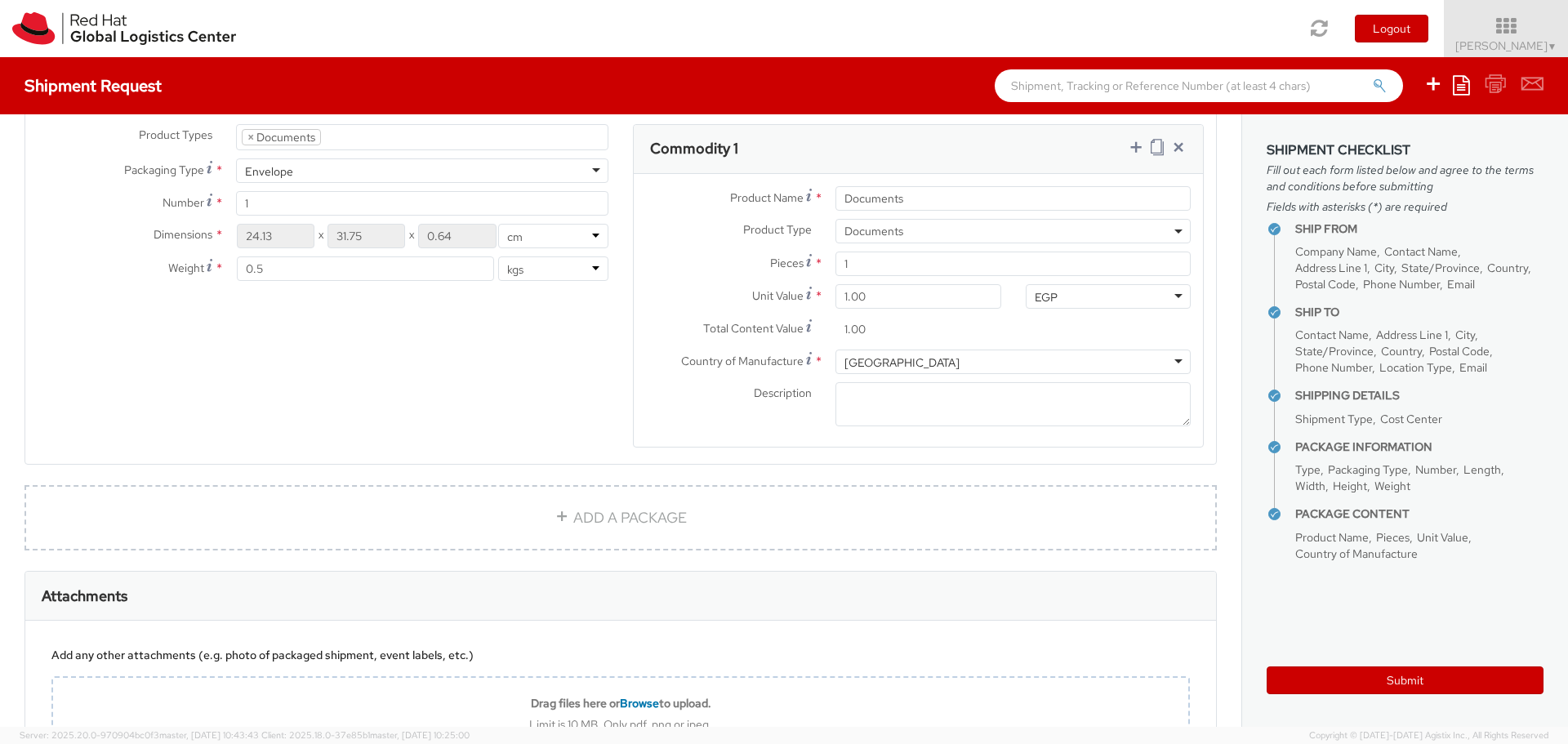
scroll to position [987, 0]
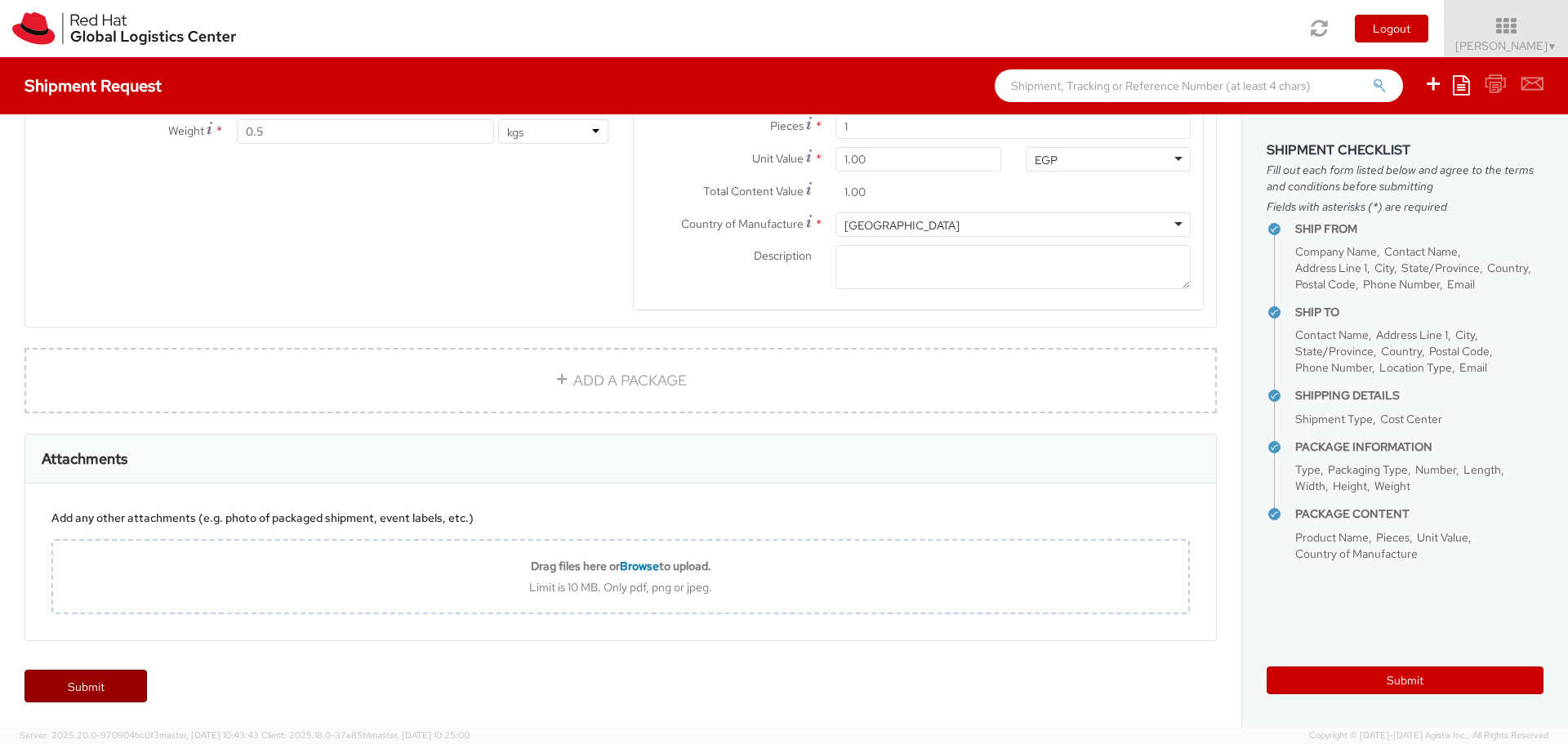
type input "+420 532 294 111"
click at [108, 675] on link "Submit" at bounding box center [86, 685] width 122 height 32
